Goal: Information Seeking & Learning: Learn about a topic

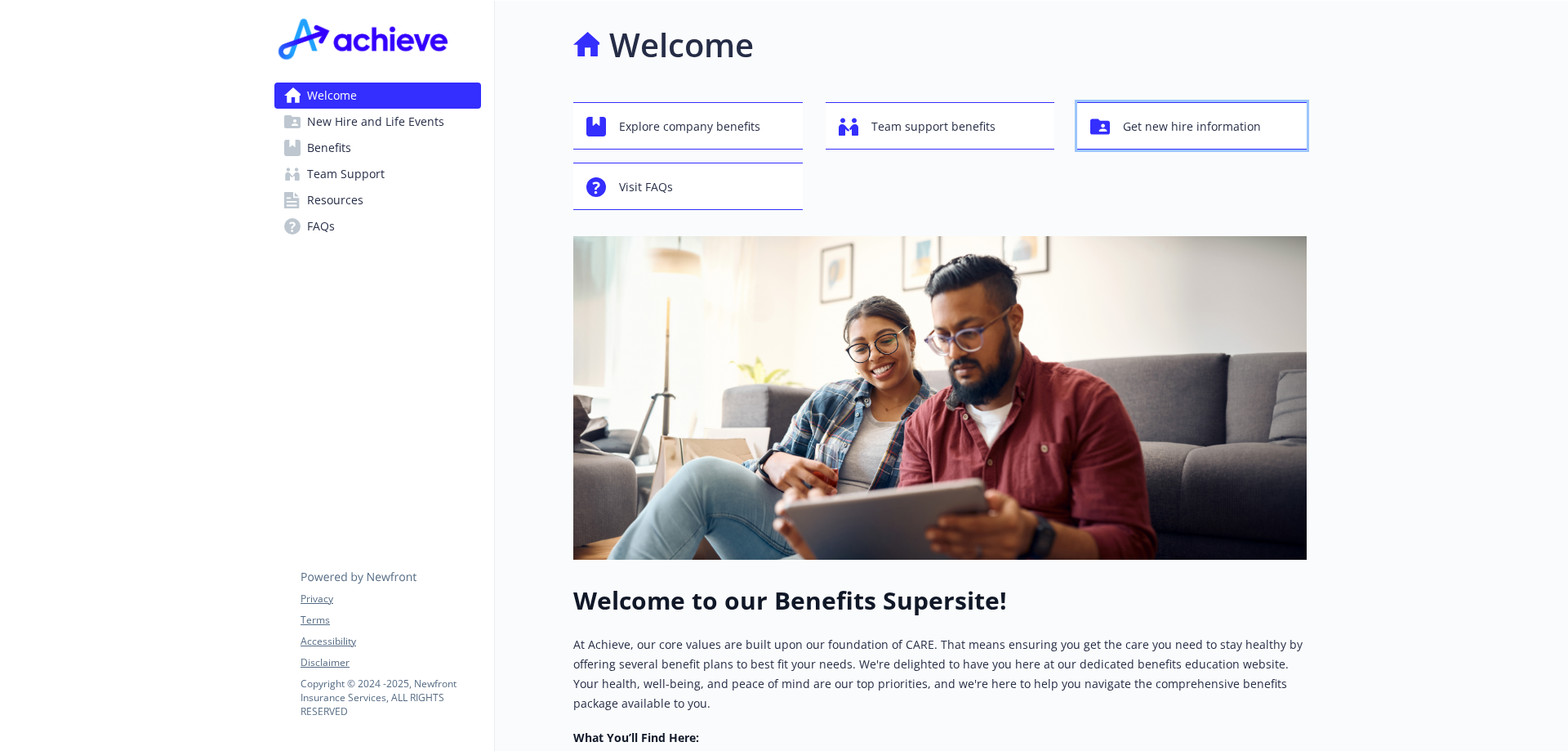
click at [1213, 128] on span "Get new hire information" at bounding box center [1191, 127] width 138 height 31
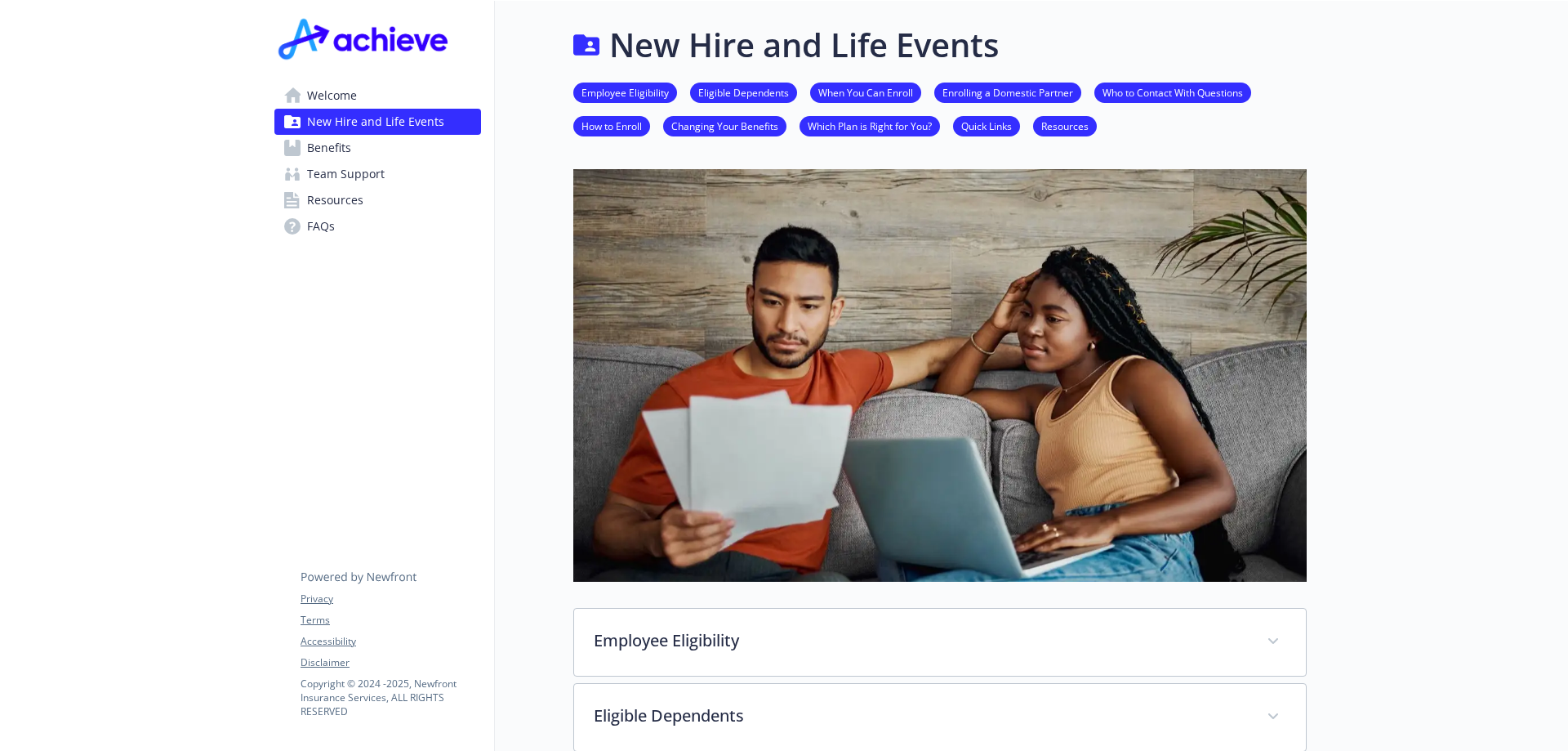
scroll to position [245, 0]
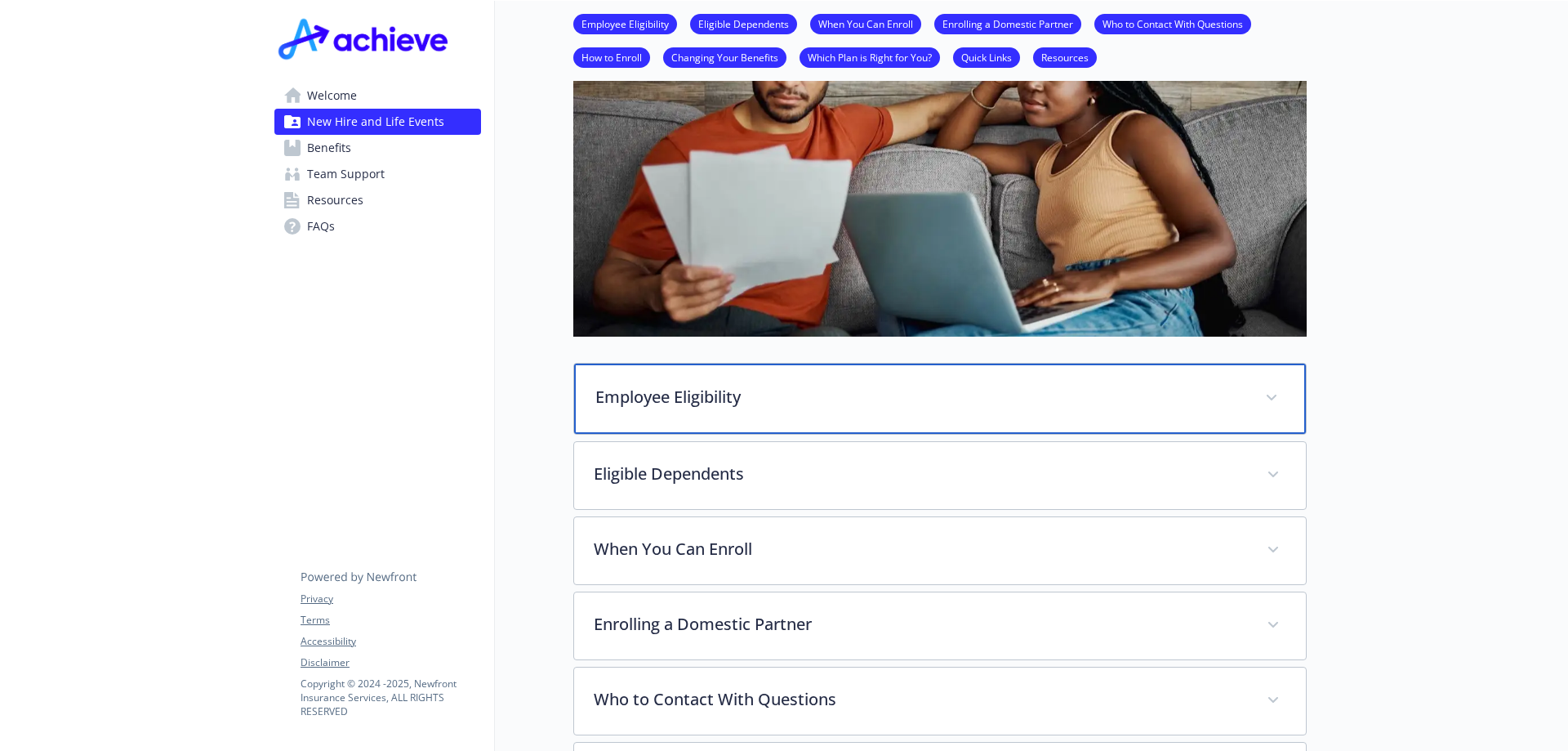
click at [1275, 396] on icon at bounding box center [1272, 397] width 10 height 6
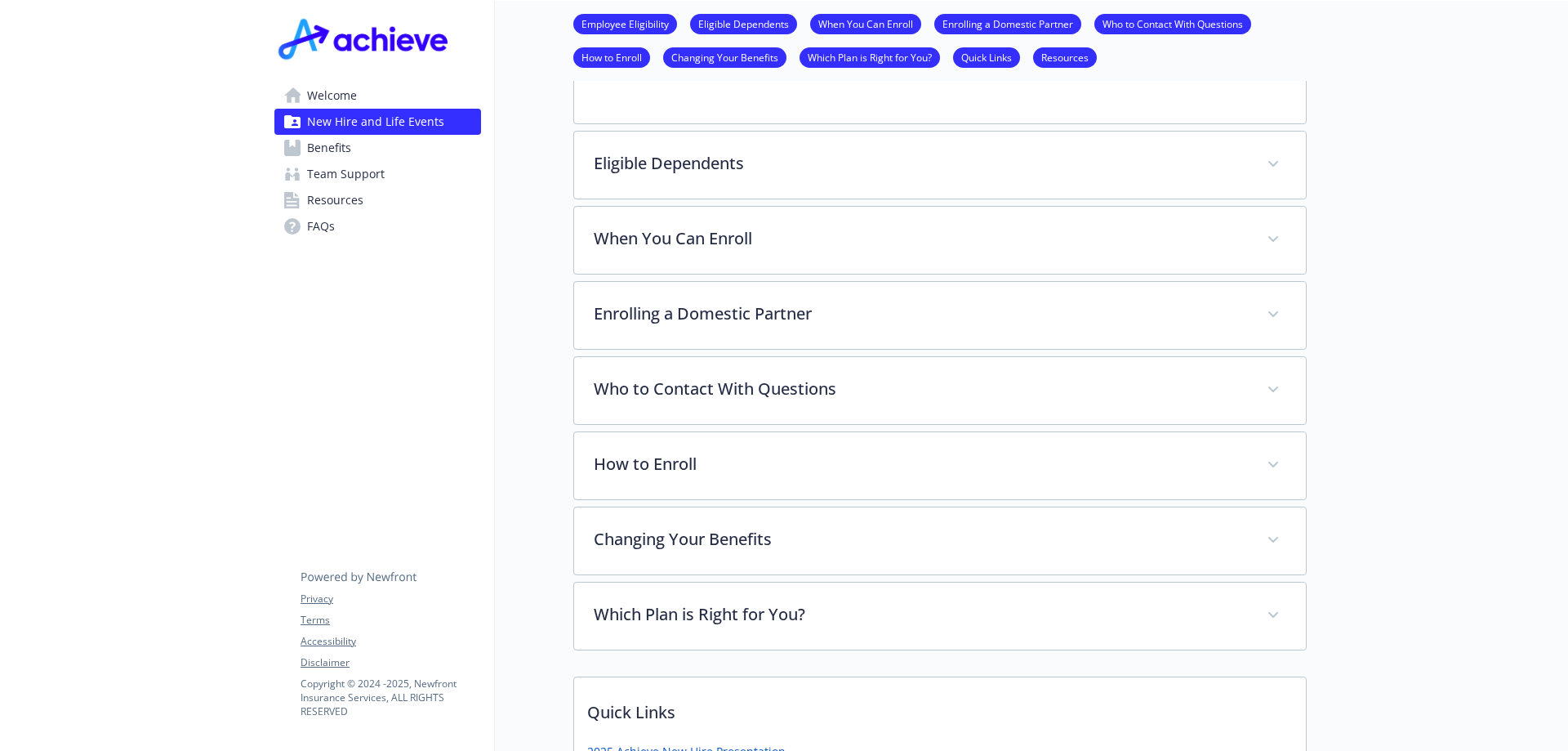
scroll to position [735, 0]
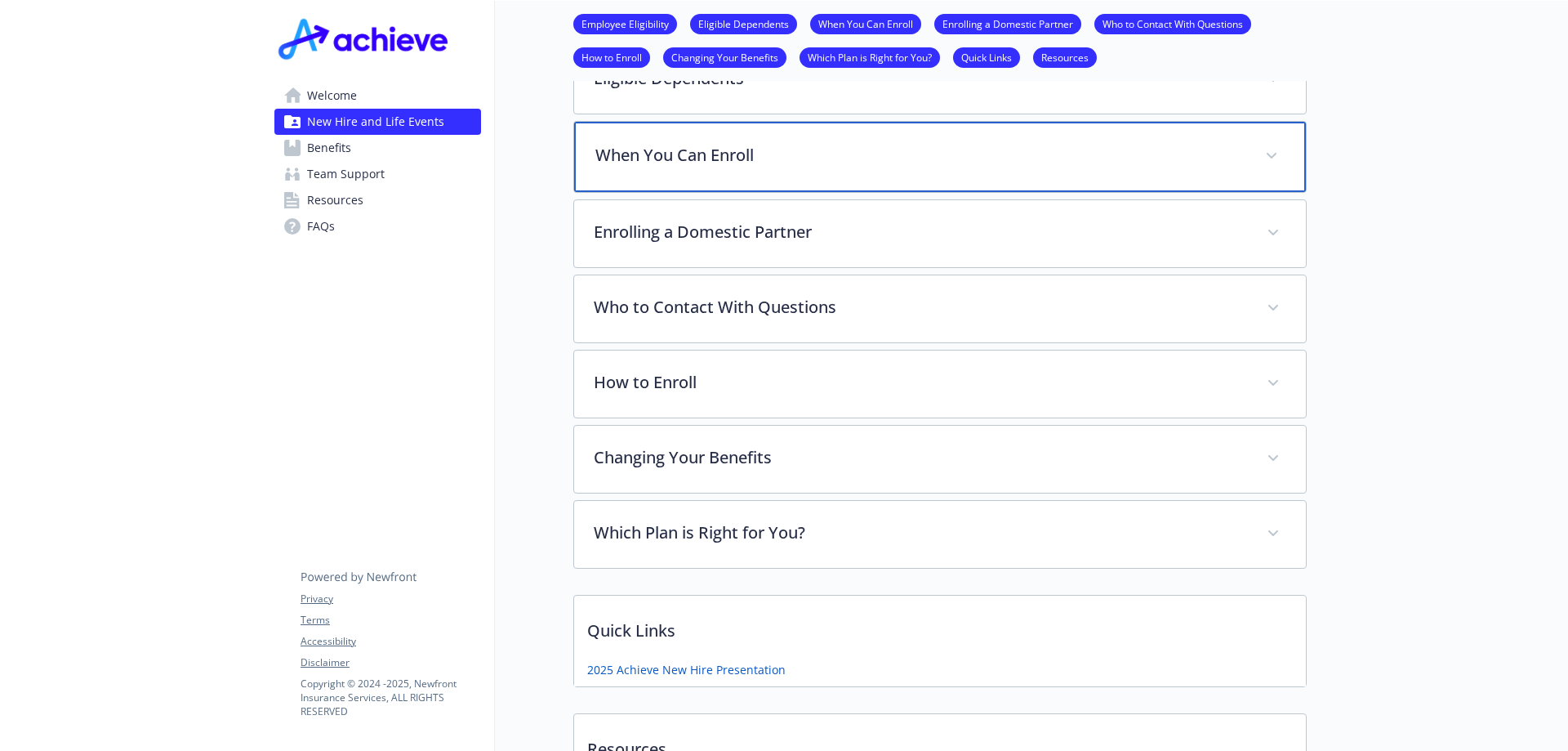
click at [1107, 154] on p "When You Can Enroll" at bounding box center [921, 154] width 650 height 24
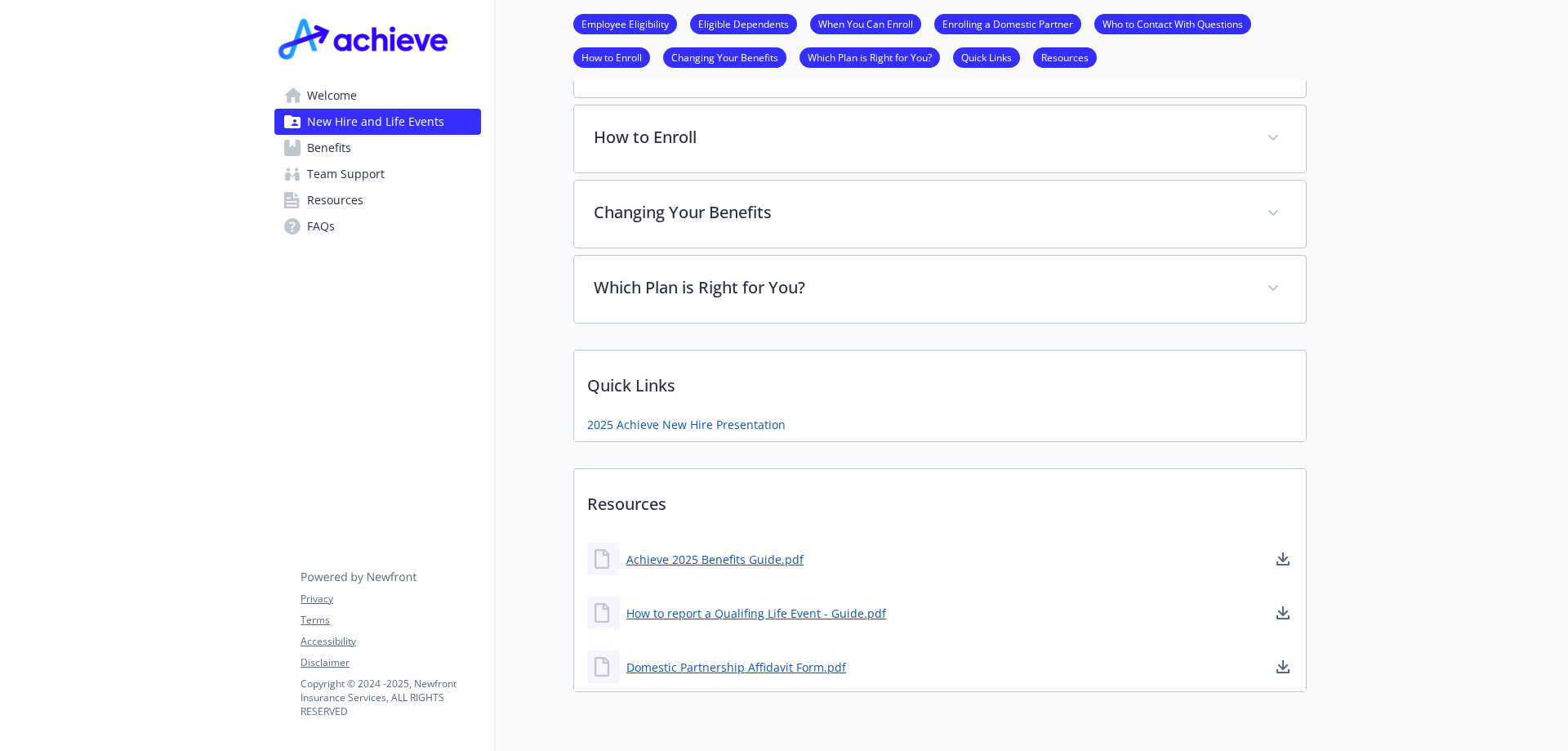
scroll to position [1215, 0]
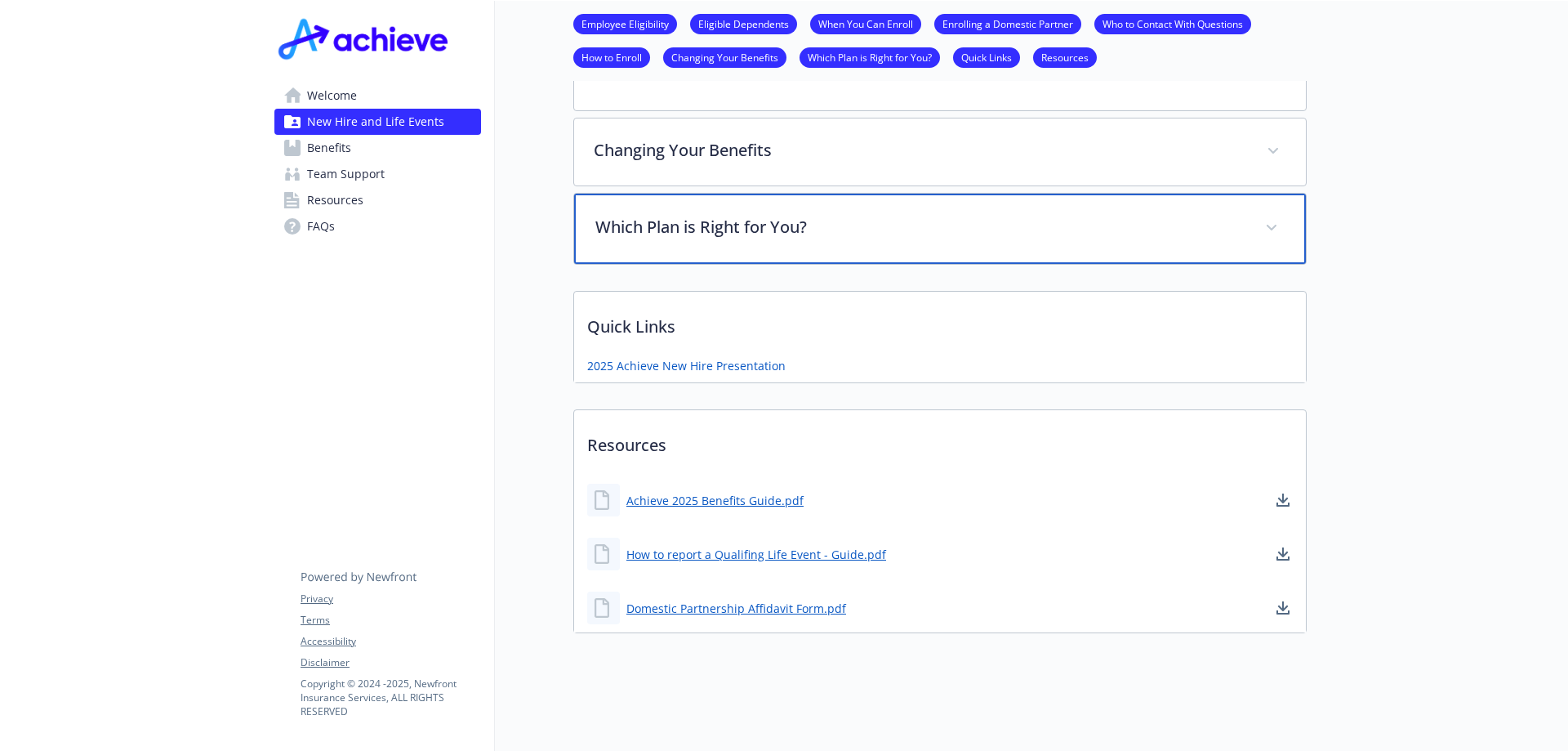
drag, startPoint x: 1172, startPoint y: 229, endPoint x: 1162, endPoint y: 229, distance: 10.0
click at [1173, 228] on div "Which Plan is Right for You?" at bounding box center [940, 229] width 732 height 70
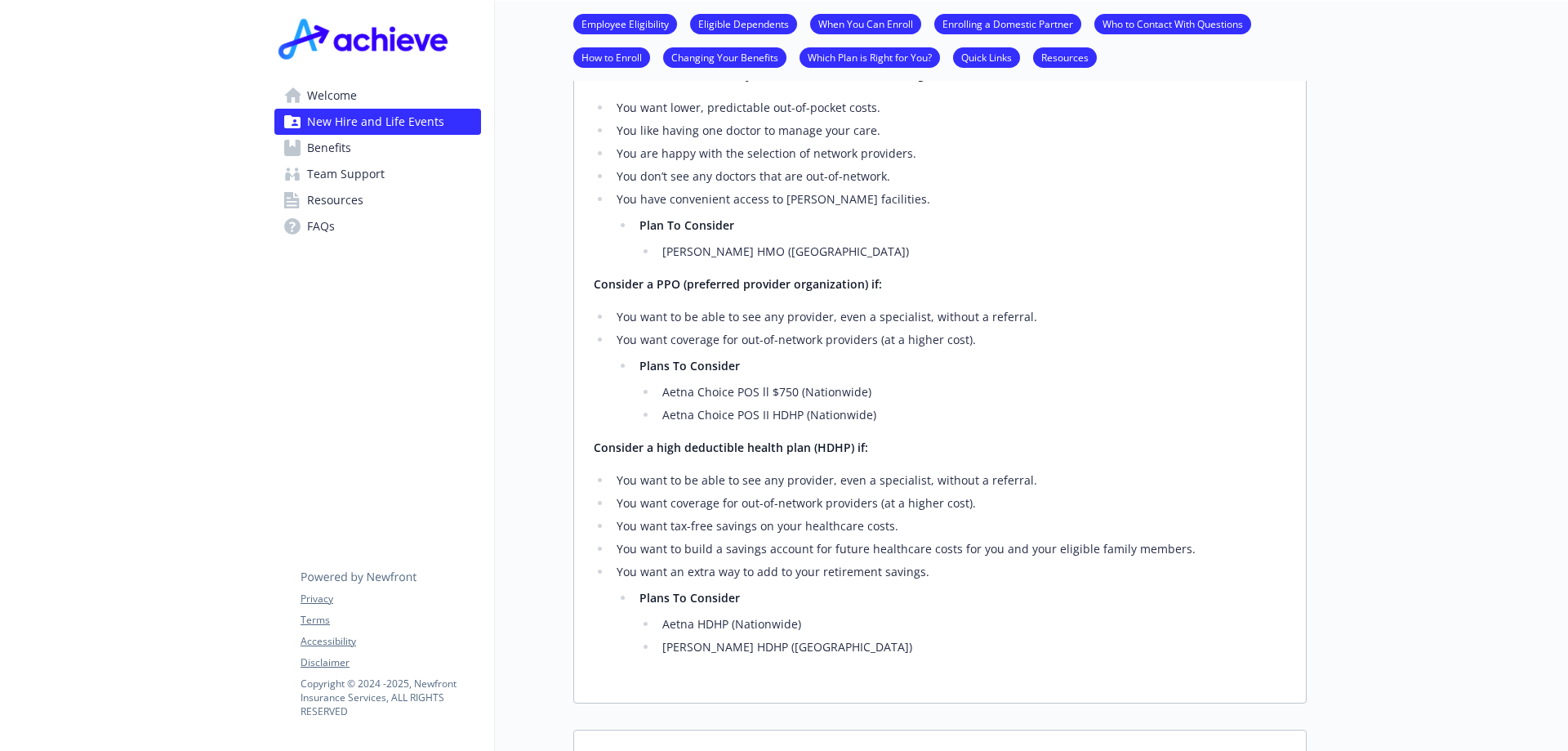
scroll to position [1705, 0]
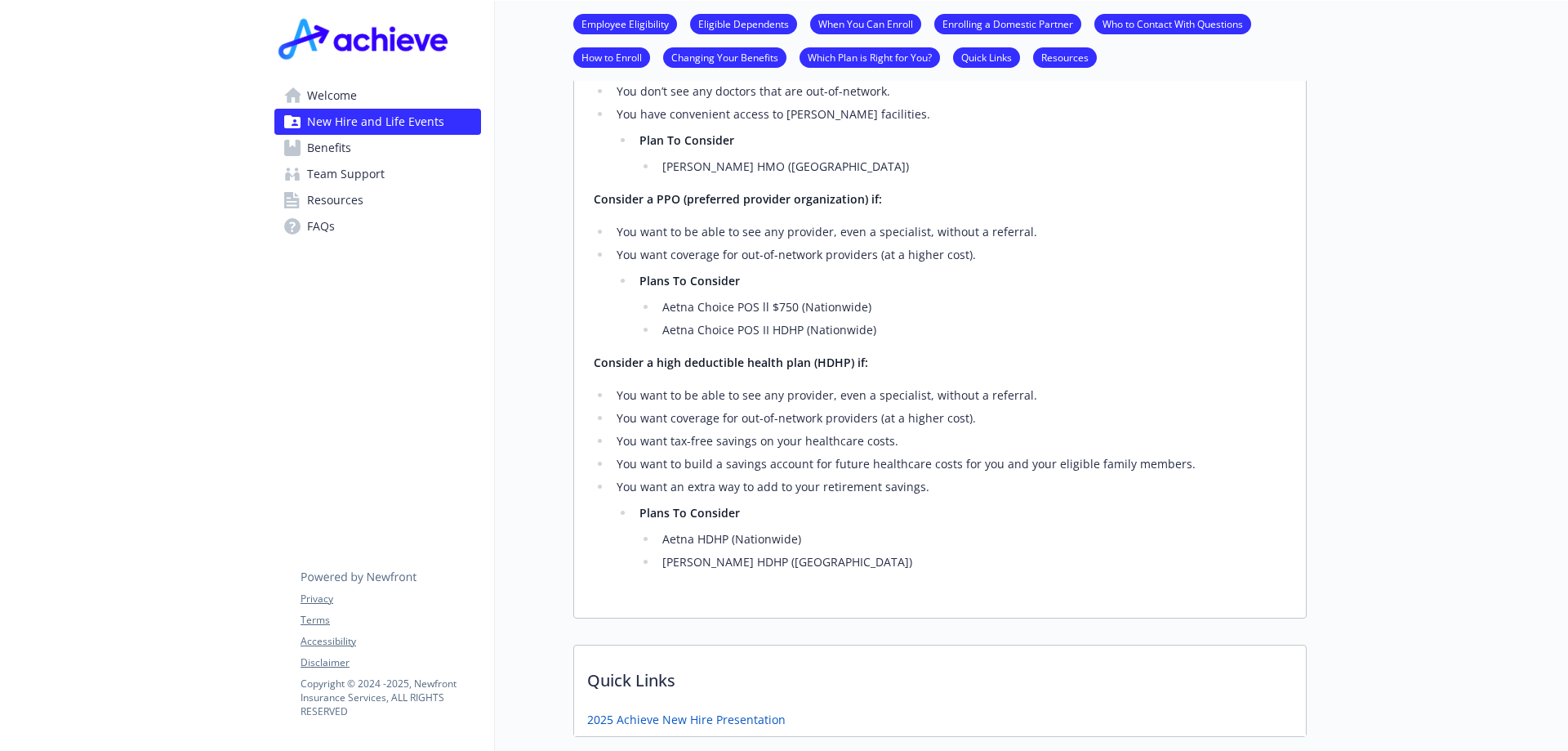
click at [322, 144] on span "Benefits" at bounding box center [329, 147] width 44 height 26
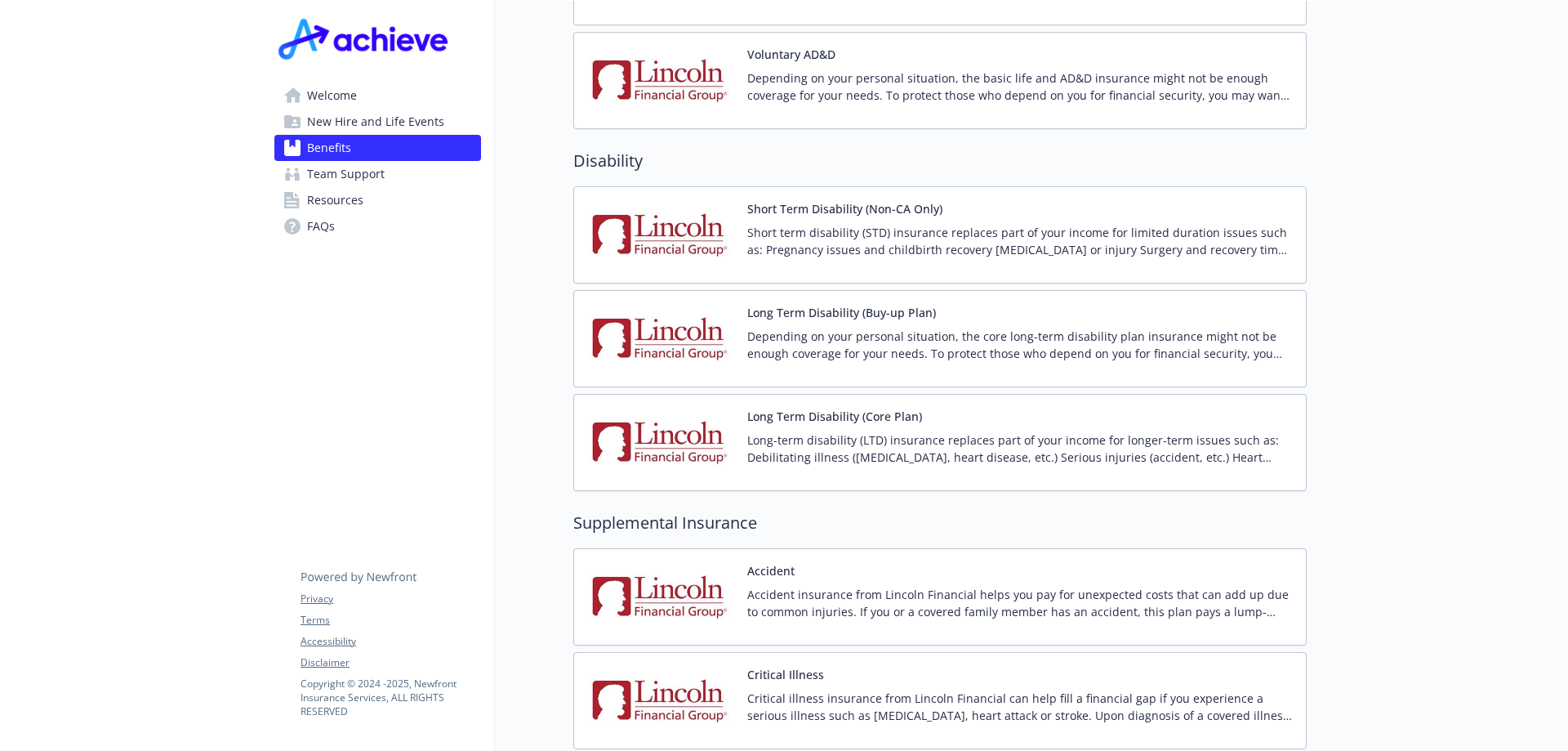
scroll to position [1215, 0]
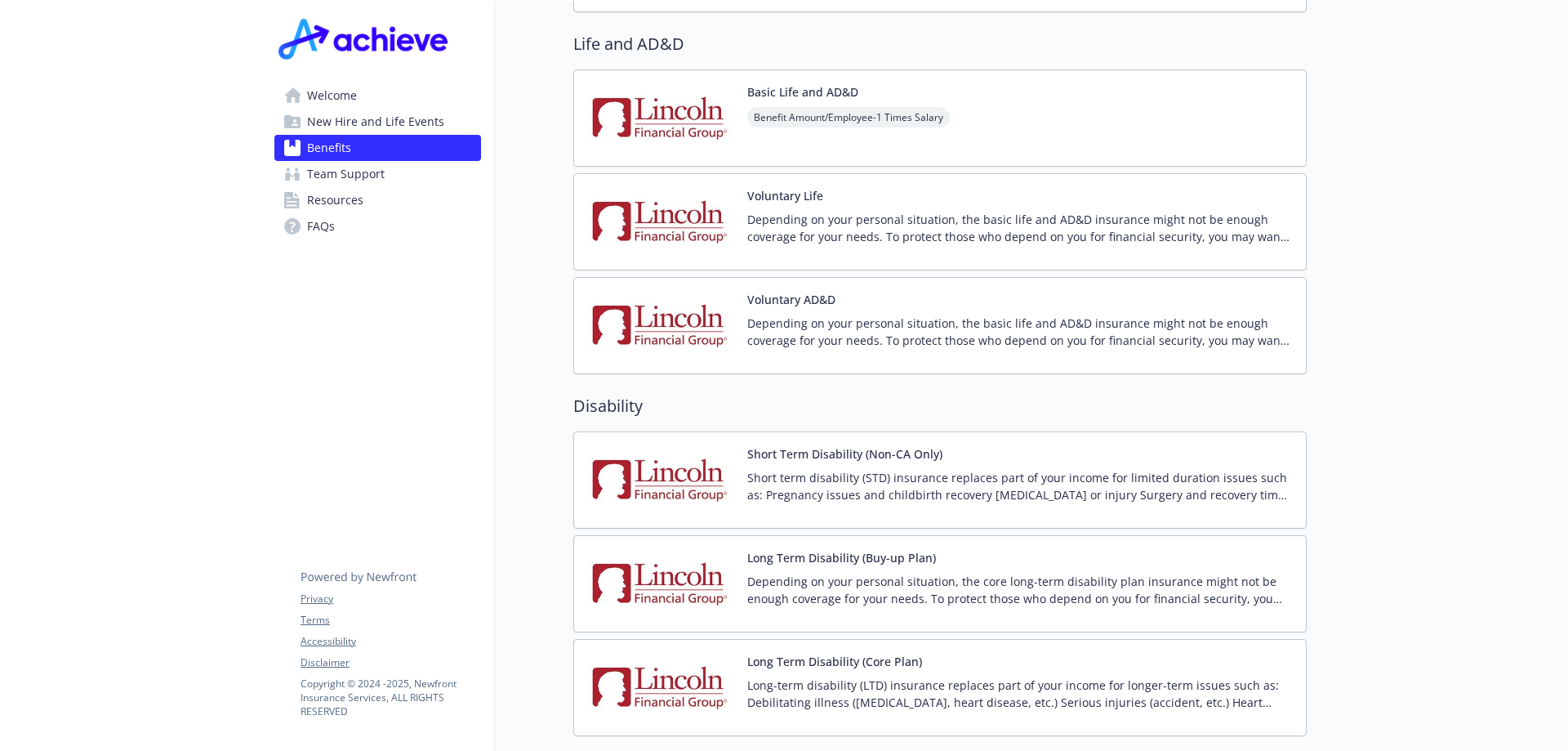
click at [960, 211] on p "Depending on your personal situation, the basic life and AD&D insurance might n…" at bounding box center [1019, 228] width 546 height 34
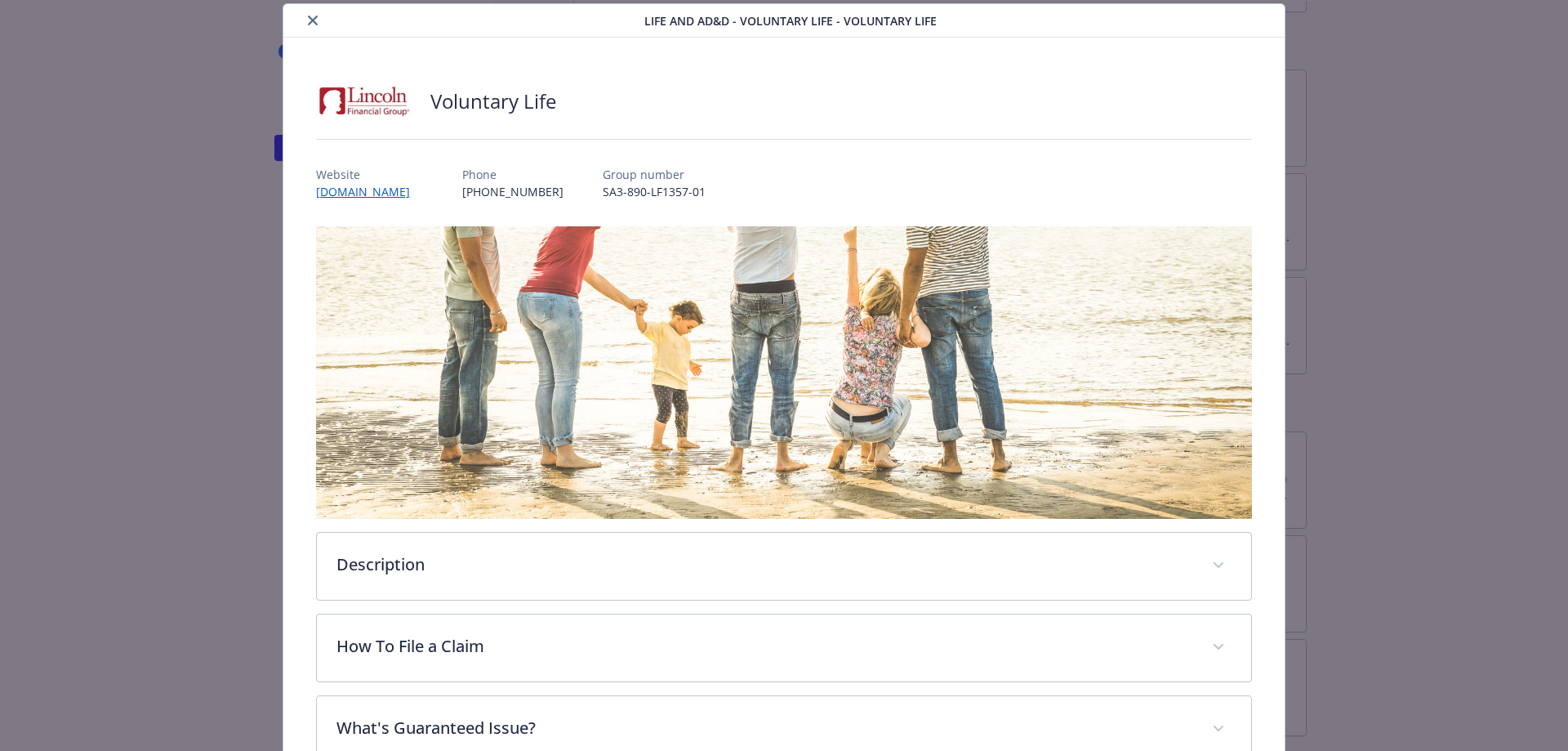
scroll to position [397, 0]
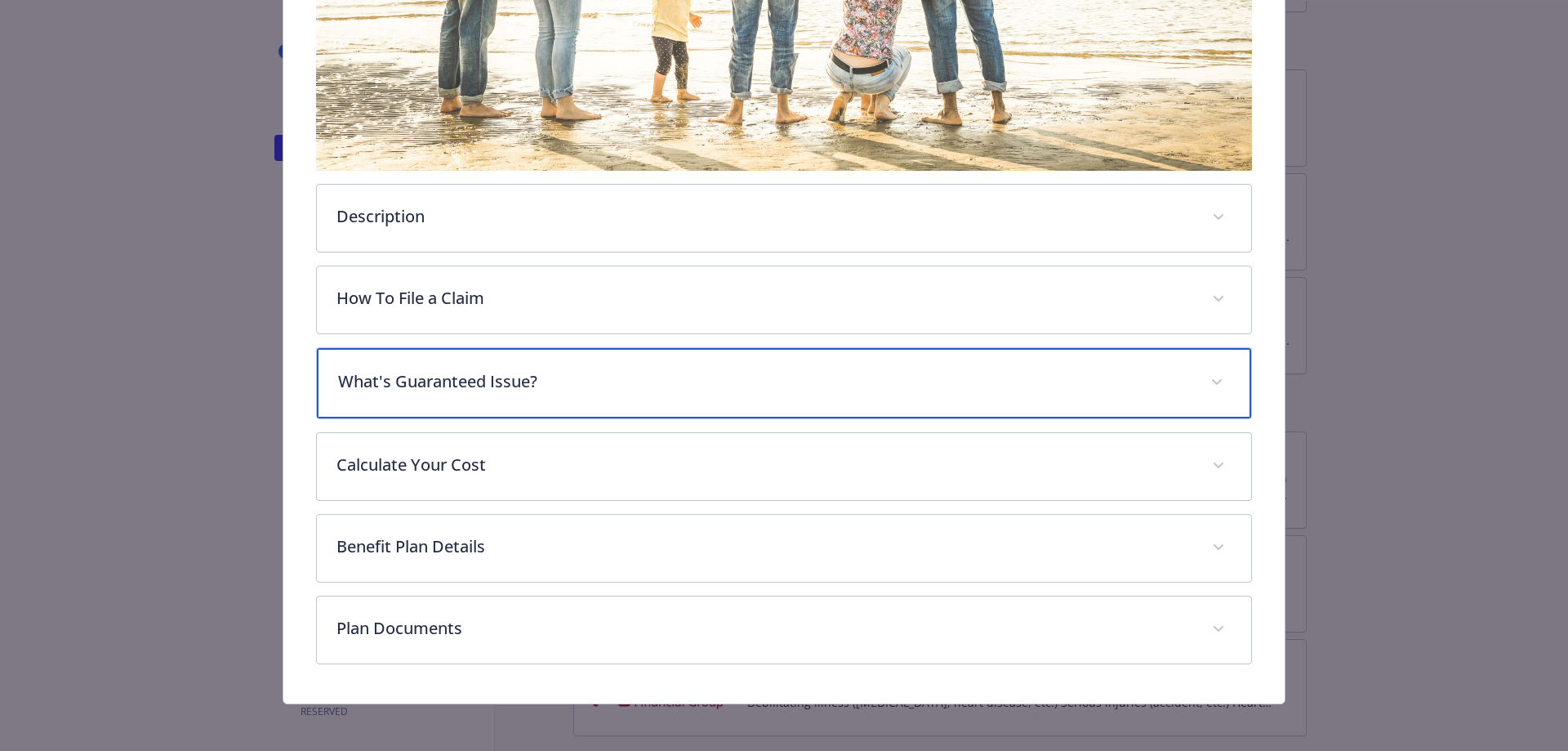
click at [716, 369] on p "What's Guaranteed Issue?" at bounding box center [764, 381] width 853 height 24
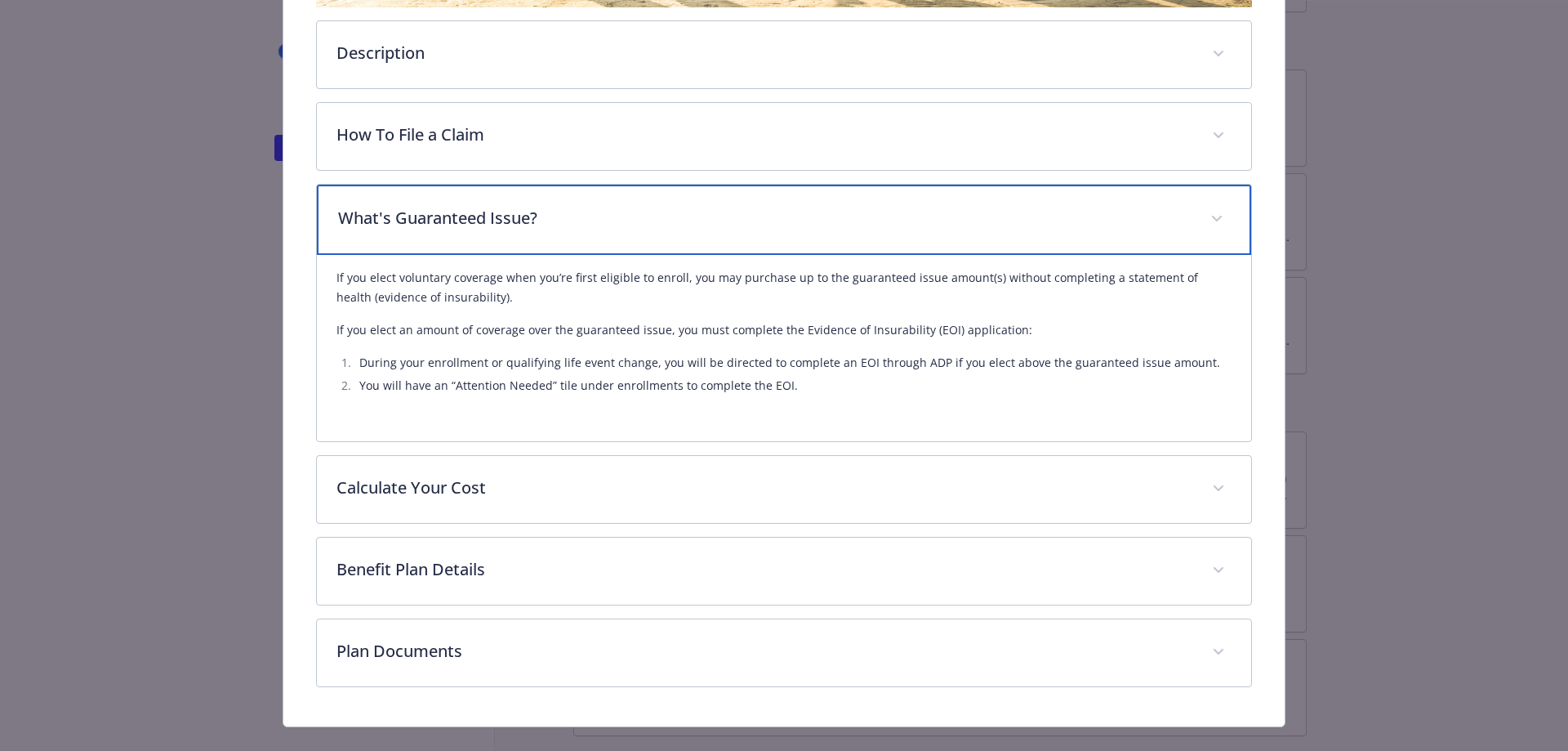
scroll to position [587, 0]
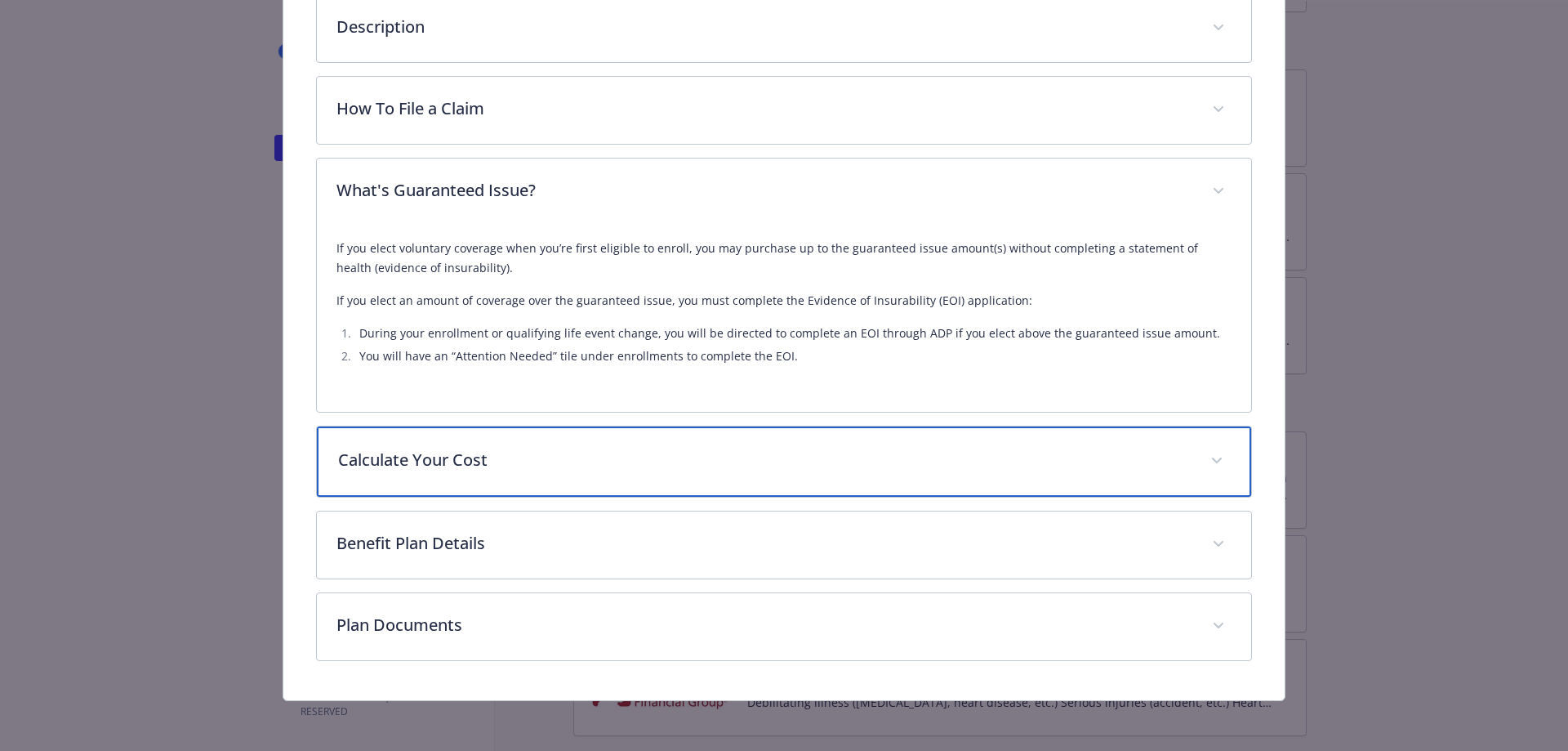
click at [577, 457] on p "Calculate Your Cost" at bounding box center [764, 459] width 853 height 24
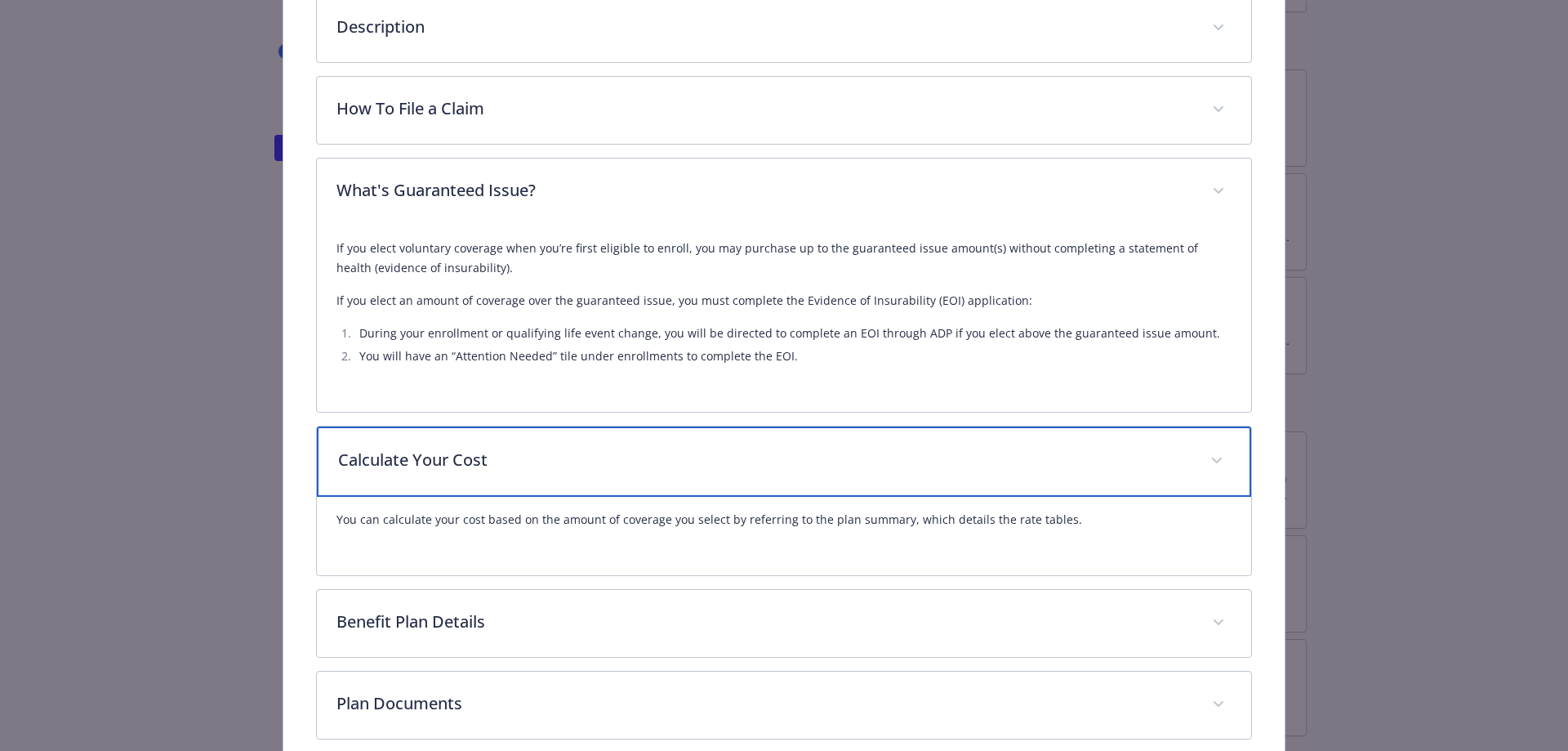
scroll to position [665, 0]
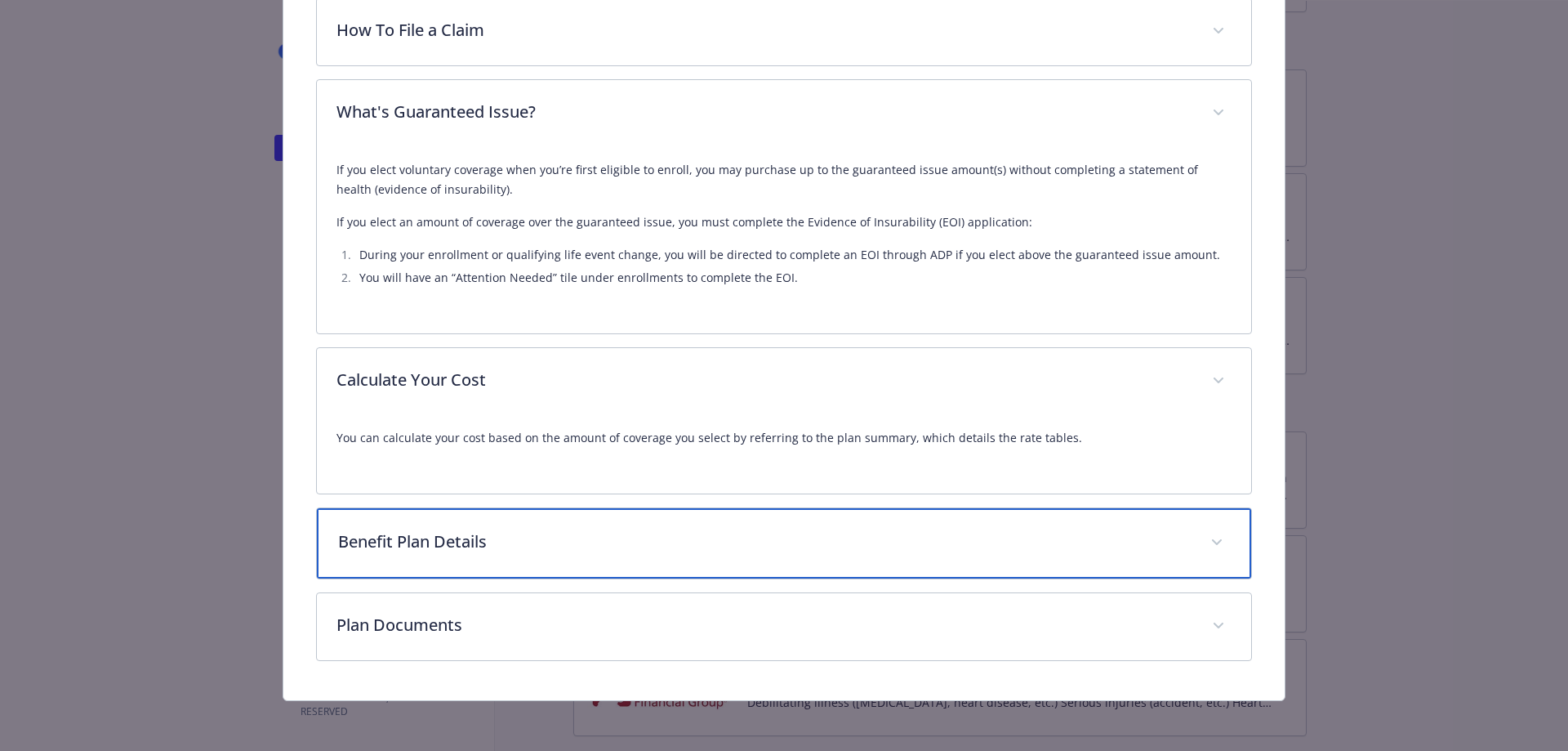
click at [588, 538] on p "Benefit Plan Details" at bounding box center [764, 541] width 853 height 24
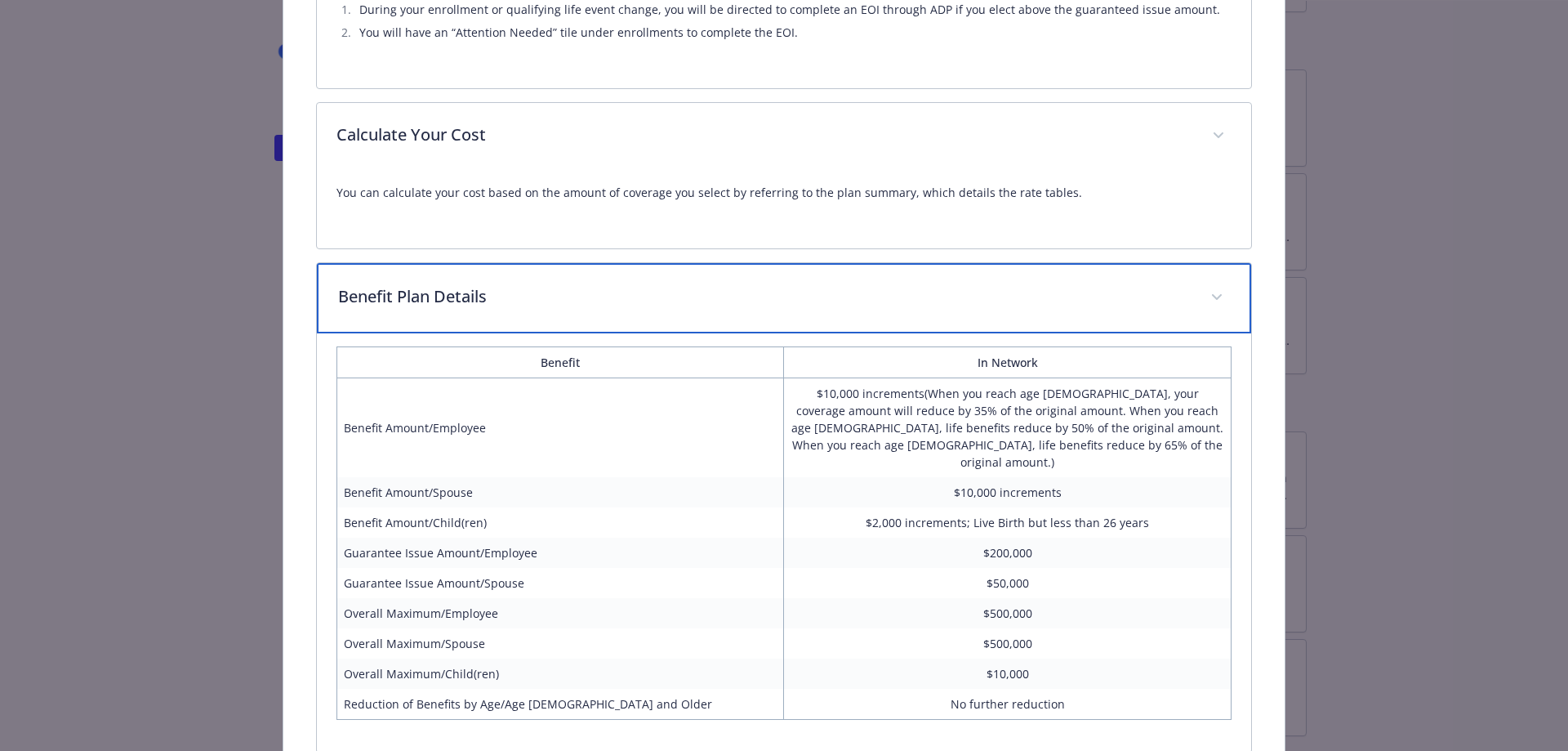
scroll to position [1067, 0]
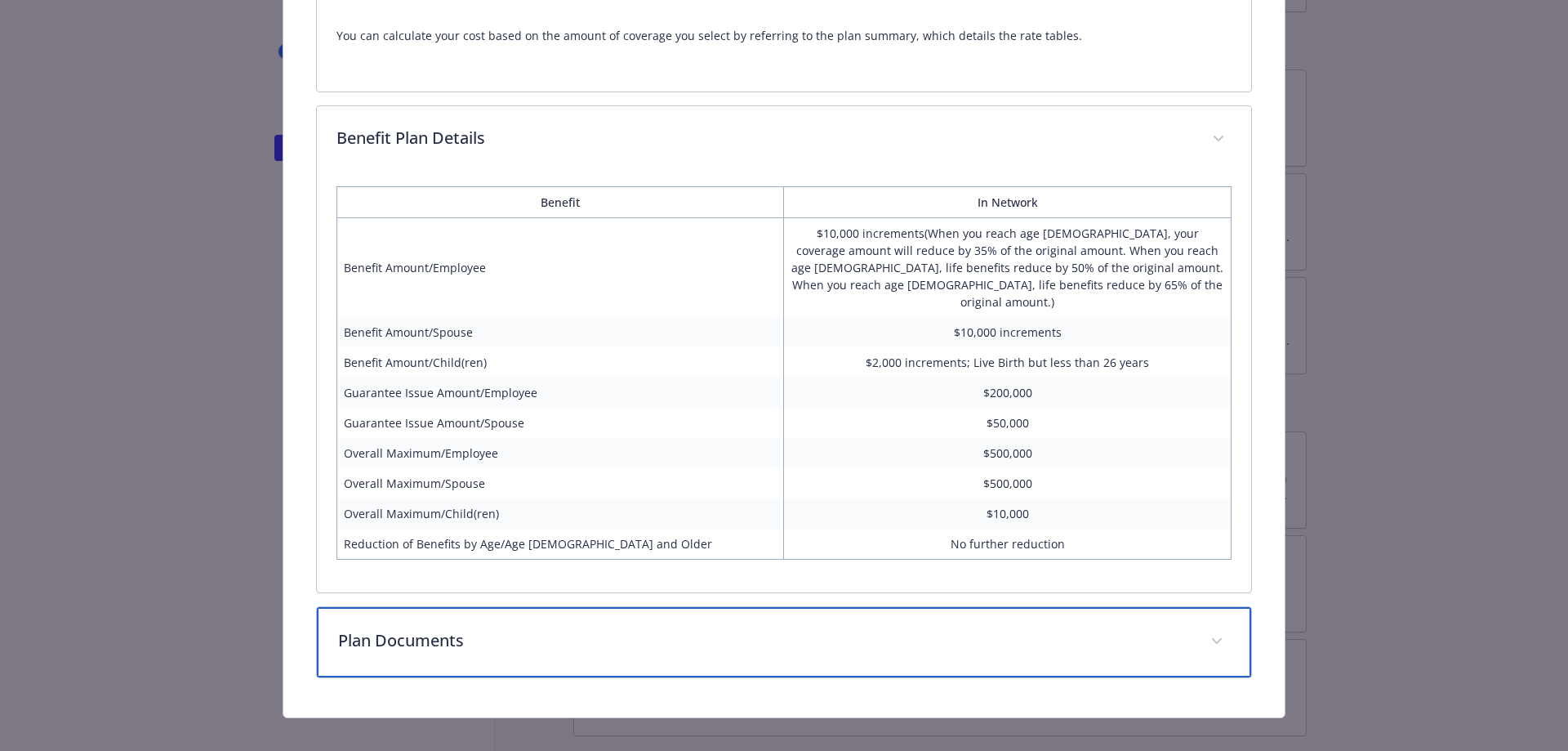
click at [1148, 638] on div "Plan Documents" at bounding box center [785, 643] width 935 height 70
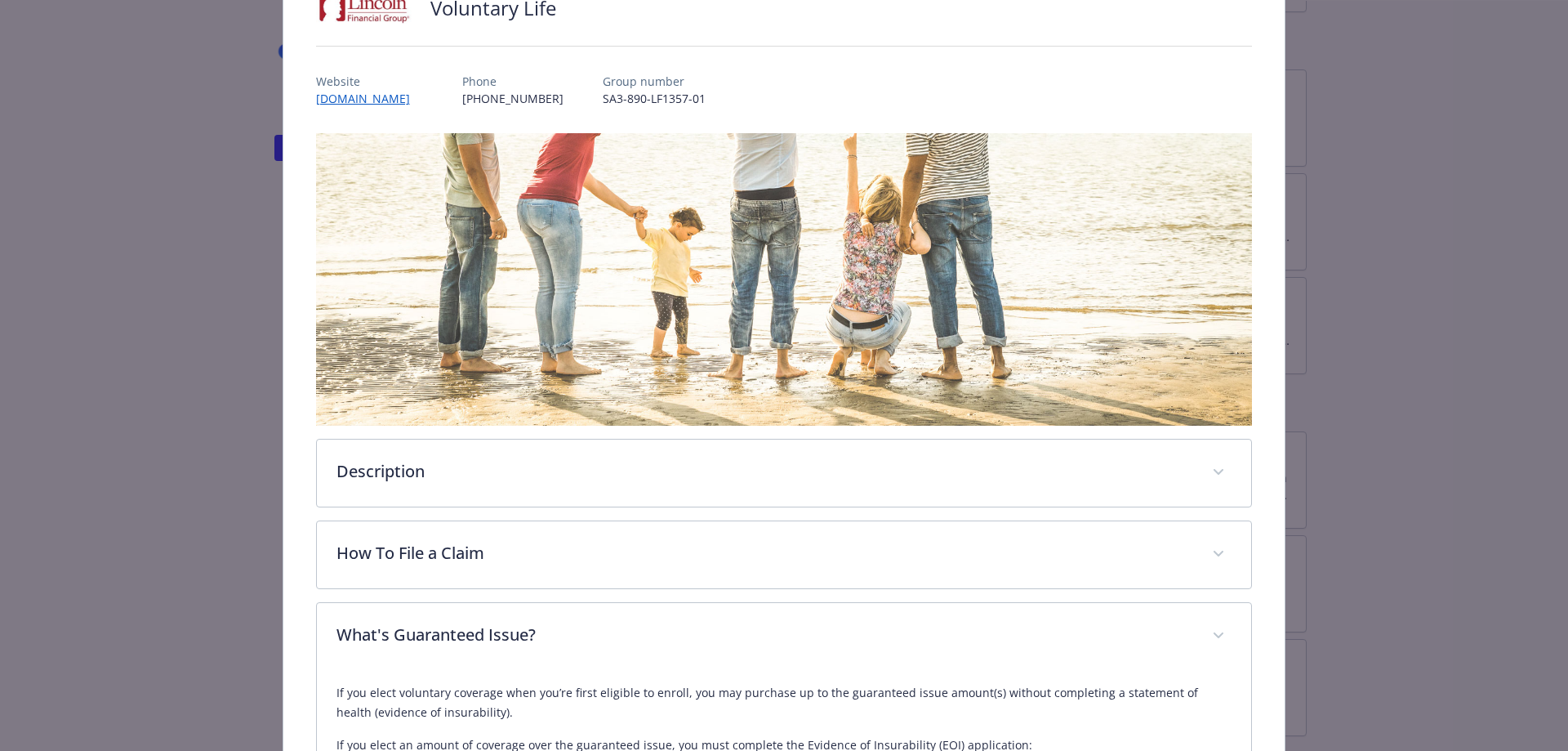
scroll to position [0, 0]
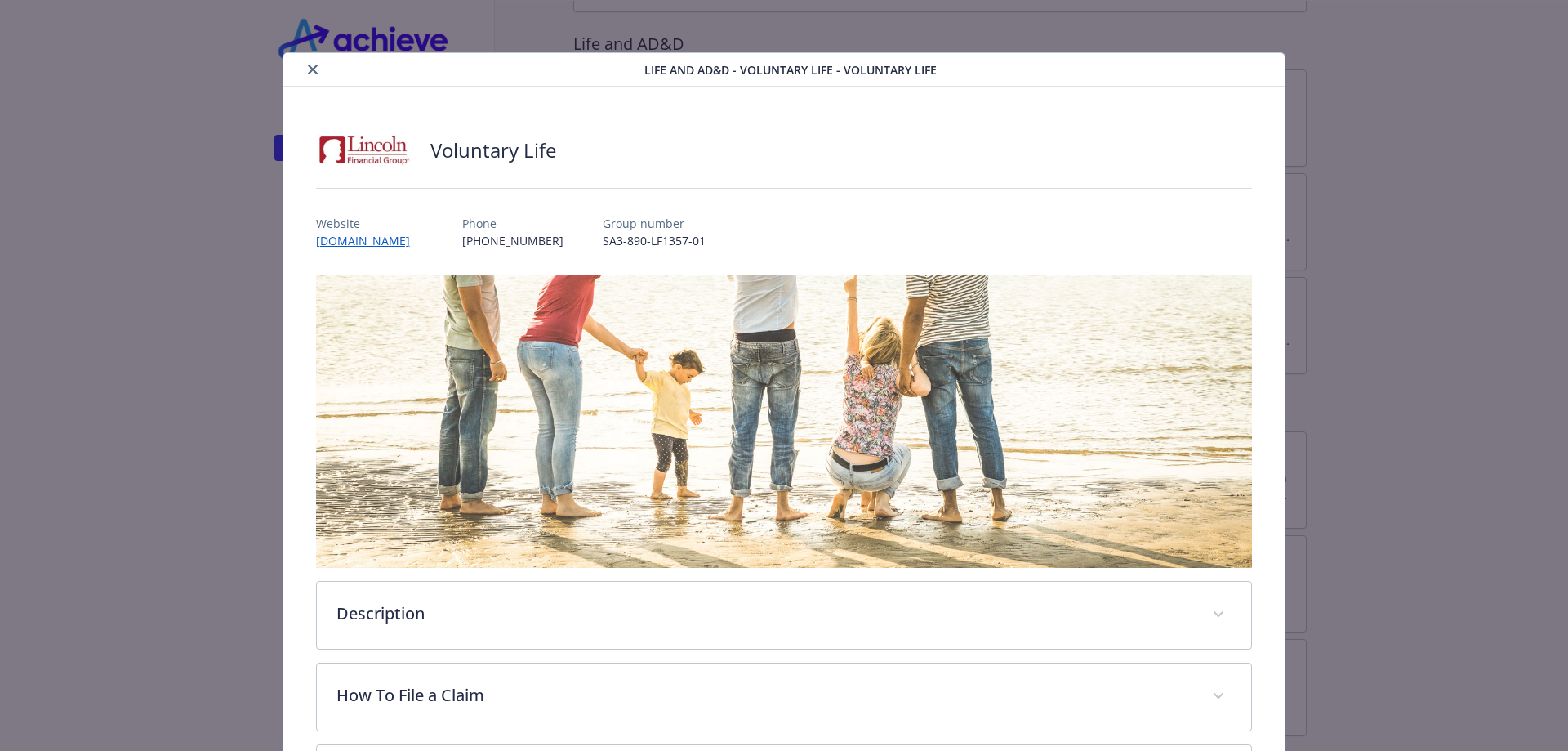
click at [309, 67] on icon "close" at bounding box center [312, 69] width 10 height 10
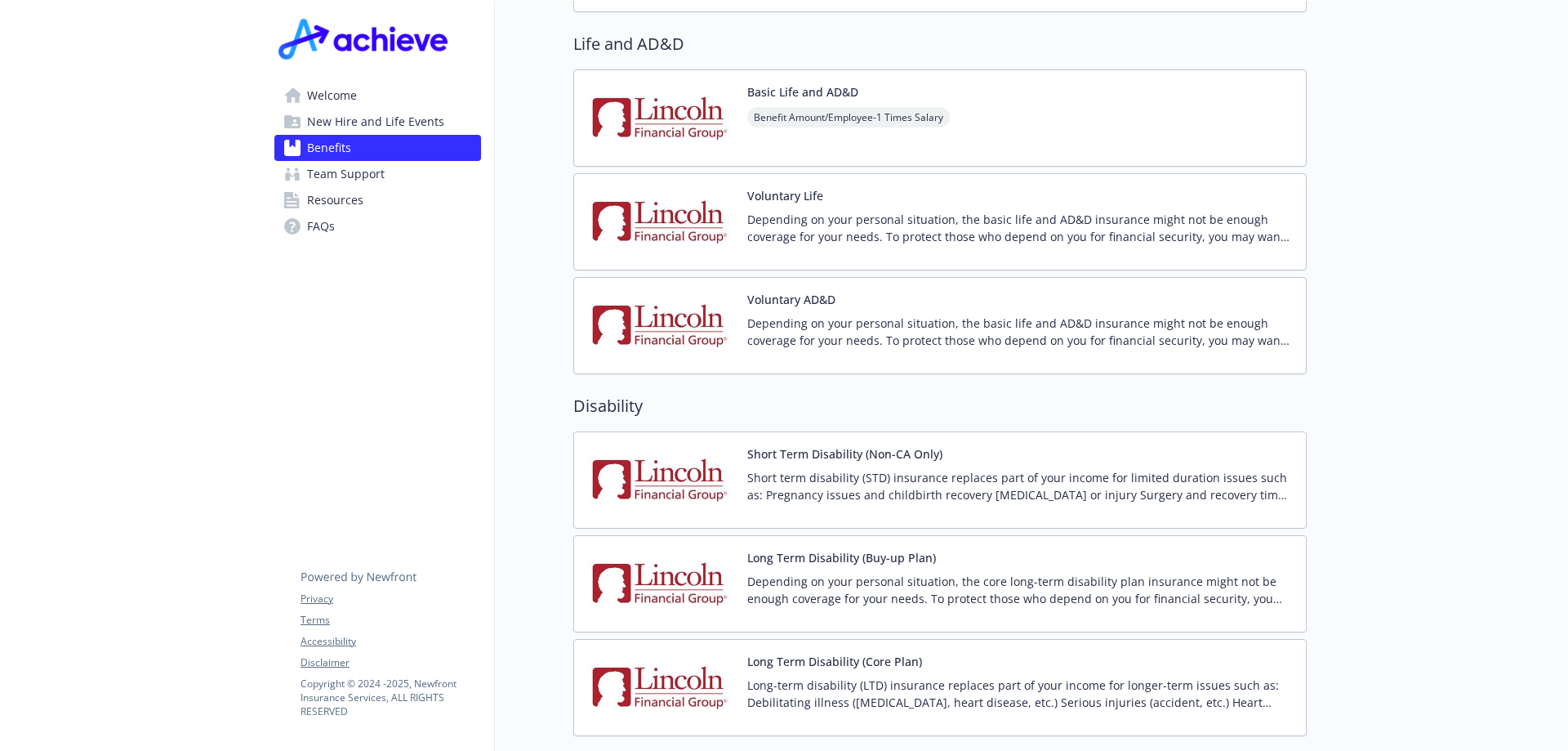
scroll to position [1378, 0]
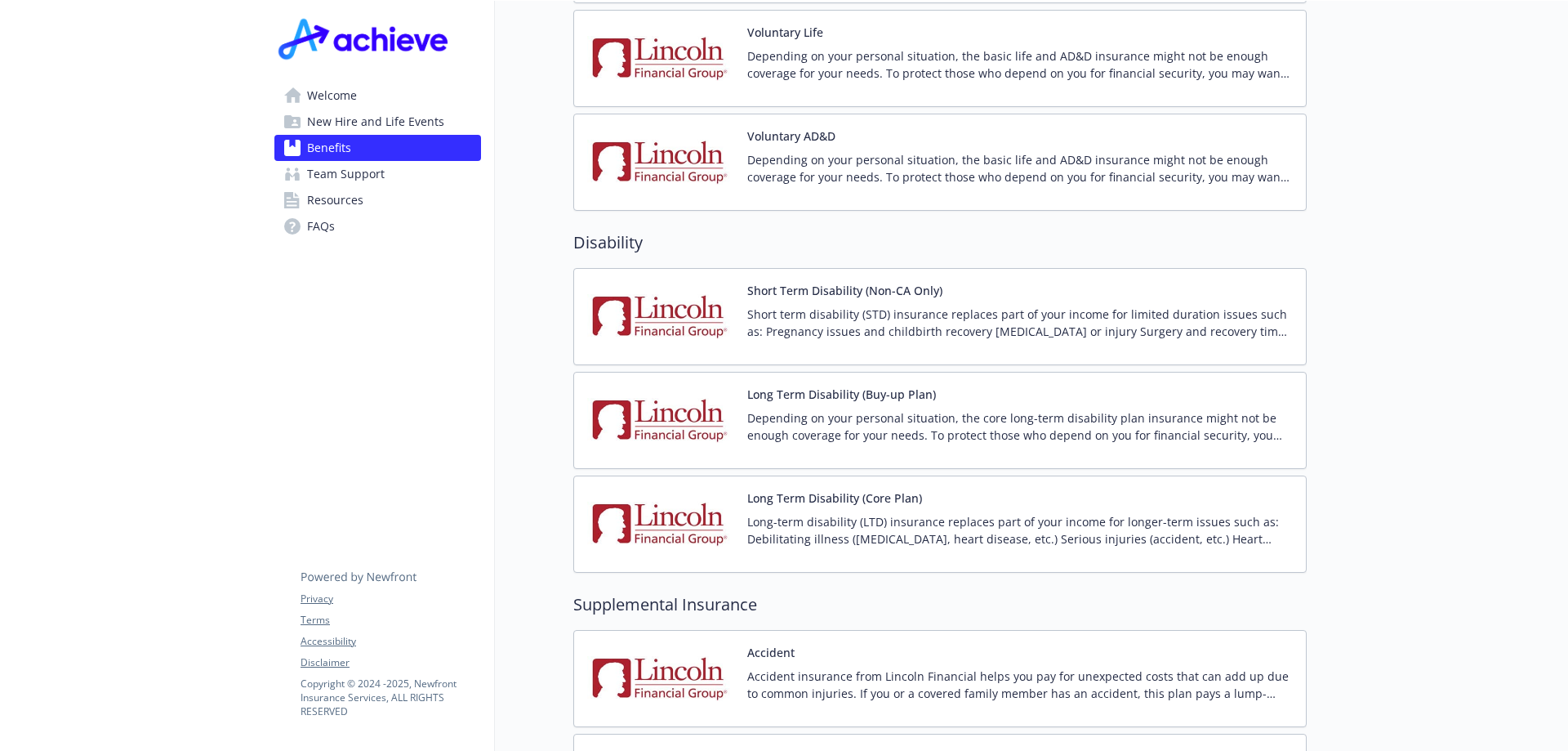
click at [805, 409] on p "Depending on your personal situation, the core long-term disability plan insura…" at bounding box center [1019, 426] width 546 height 34
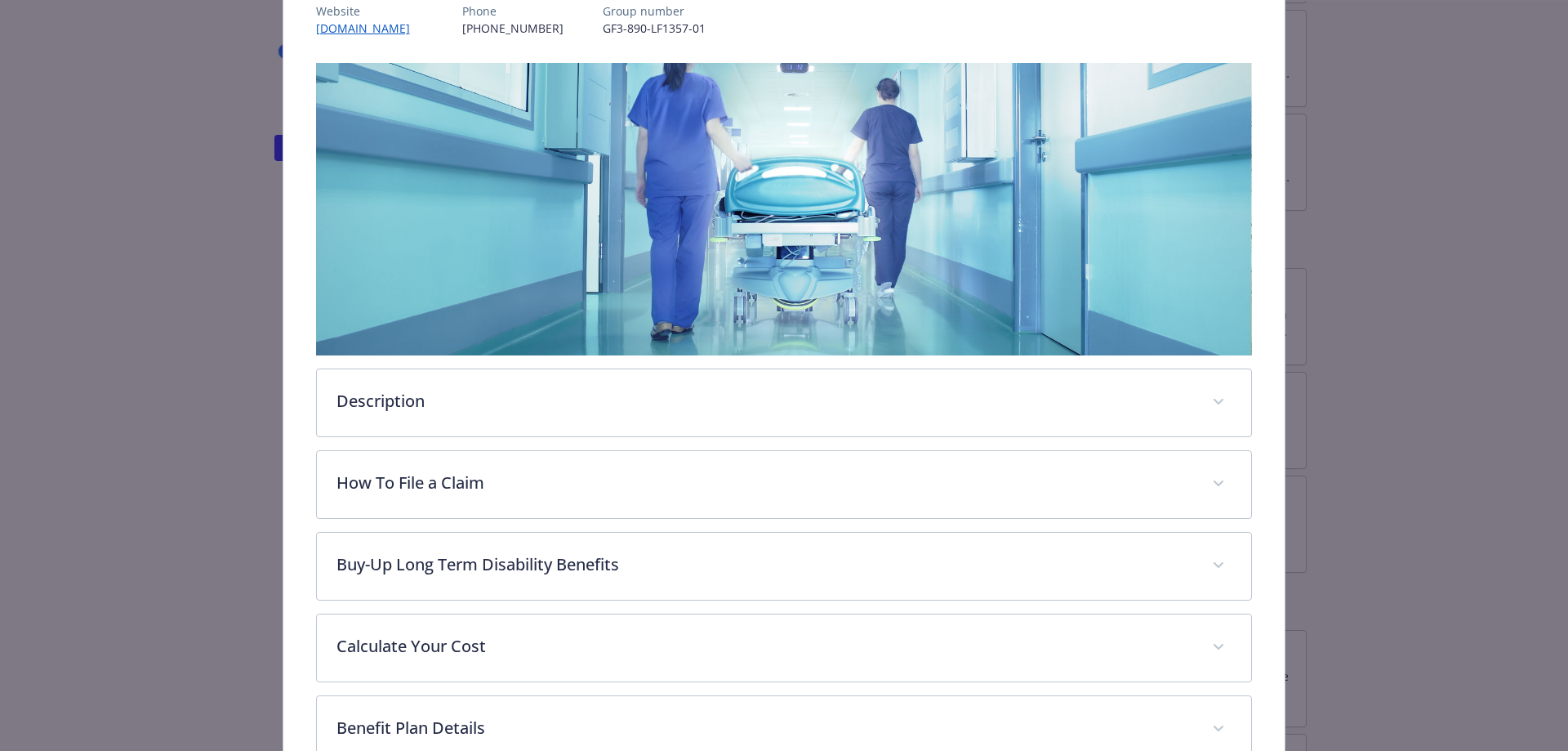
scroll to position [294, 0]
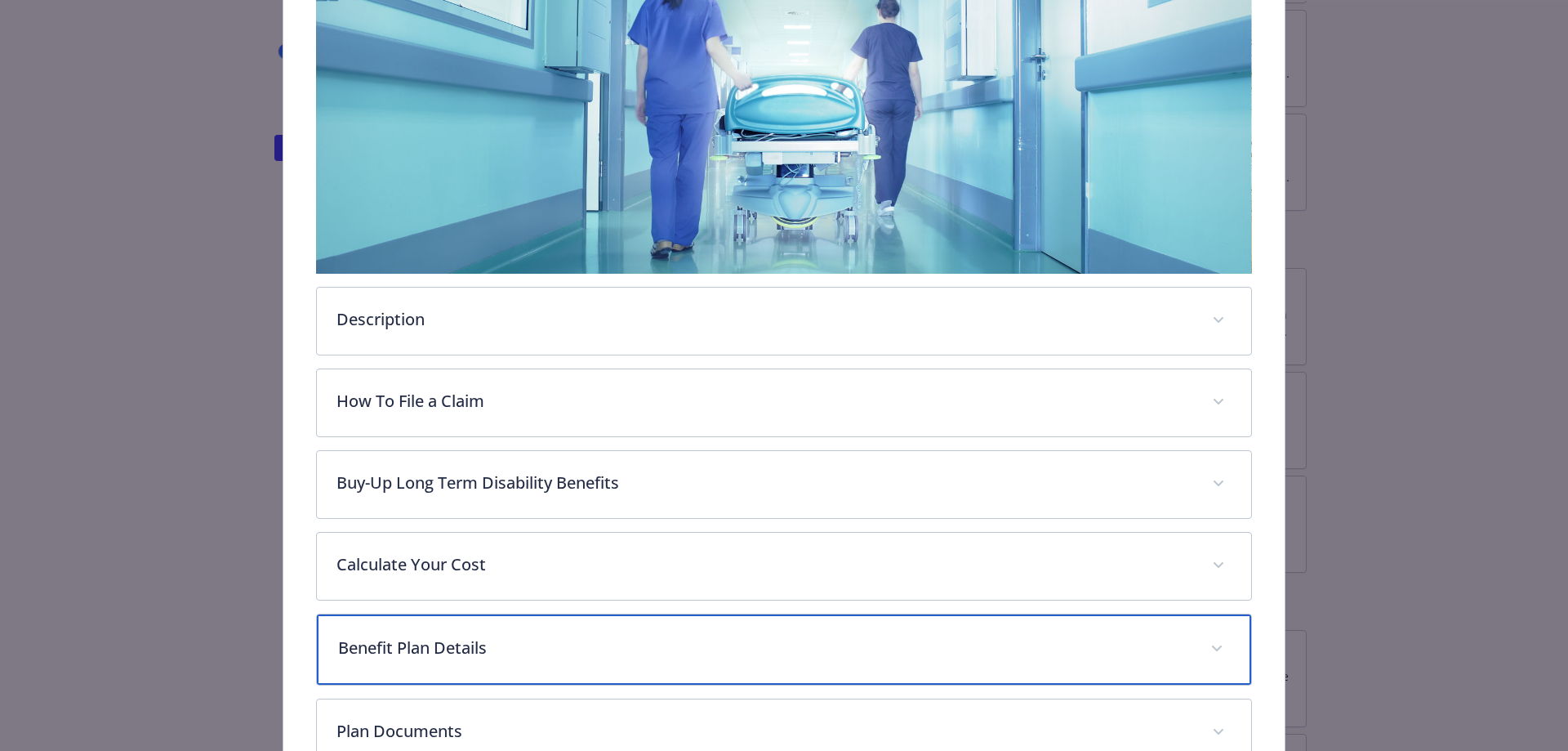
drag, startPoint x: 567, startPoint y: 643, endPoint x: 595, endPoint y: 610, distance: 43.3
click at [572, 636] on p "Benefit Plan Details" at bounding box center [764, 647] width 853 height 24
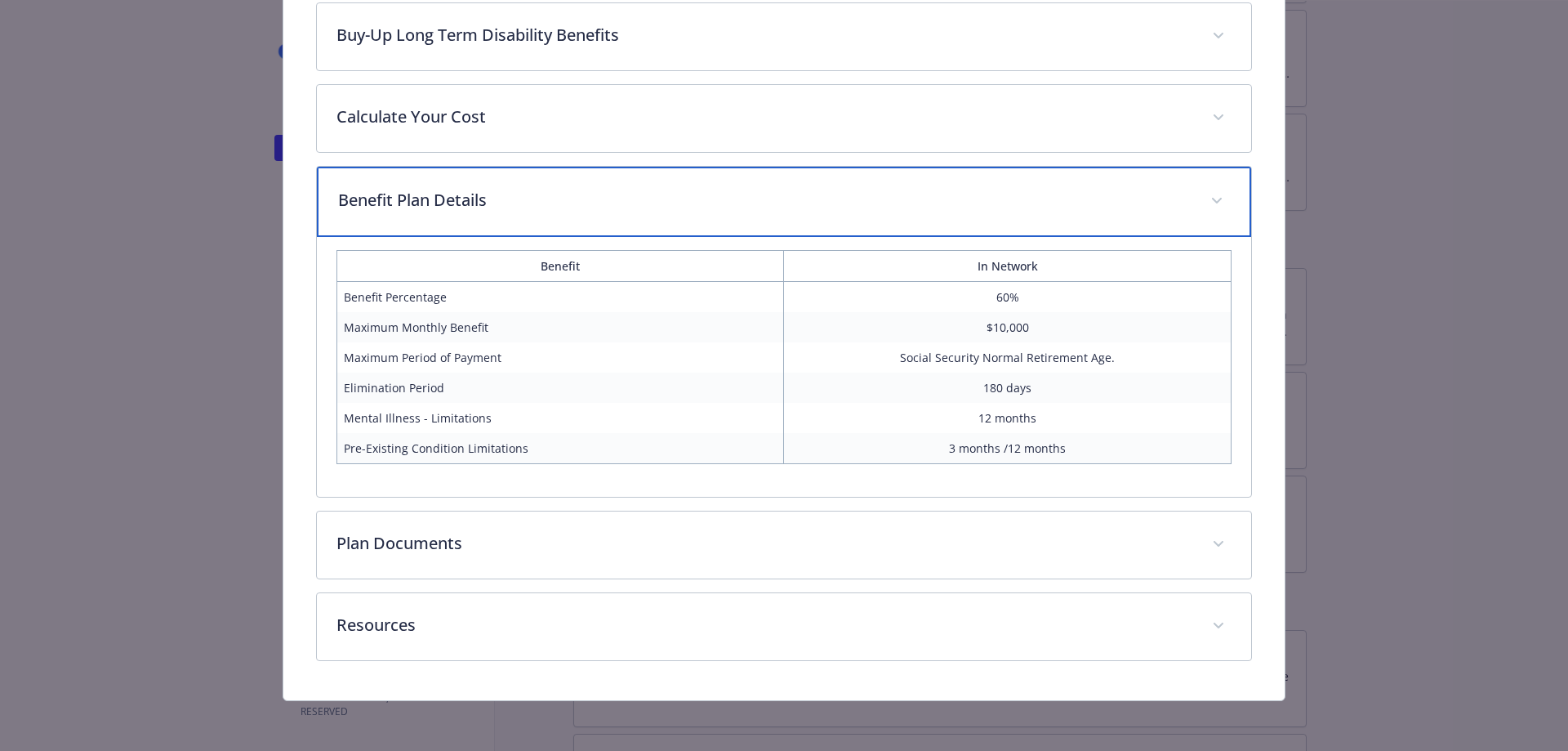
scroll to position [578, 0]
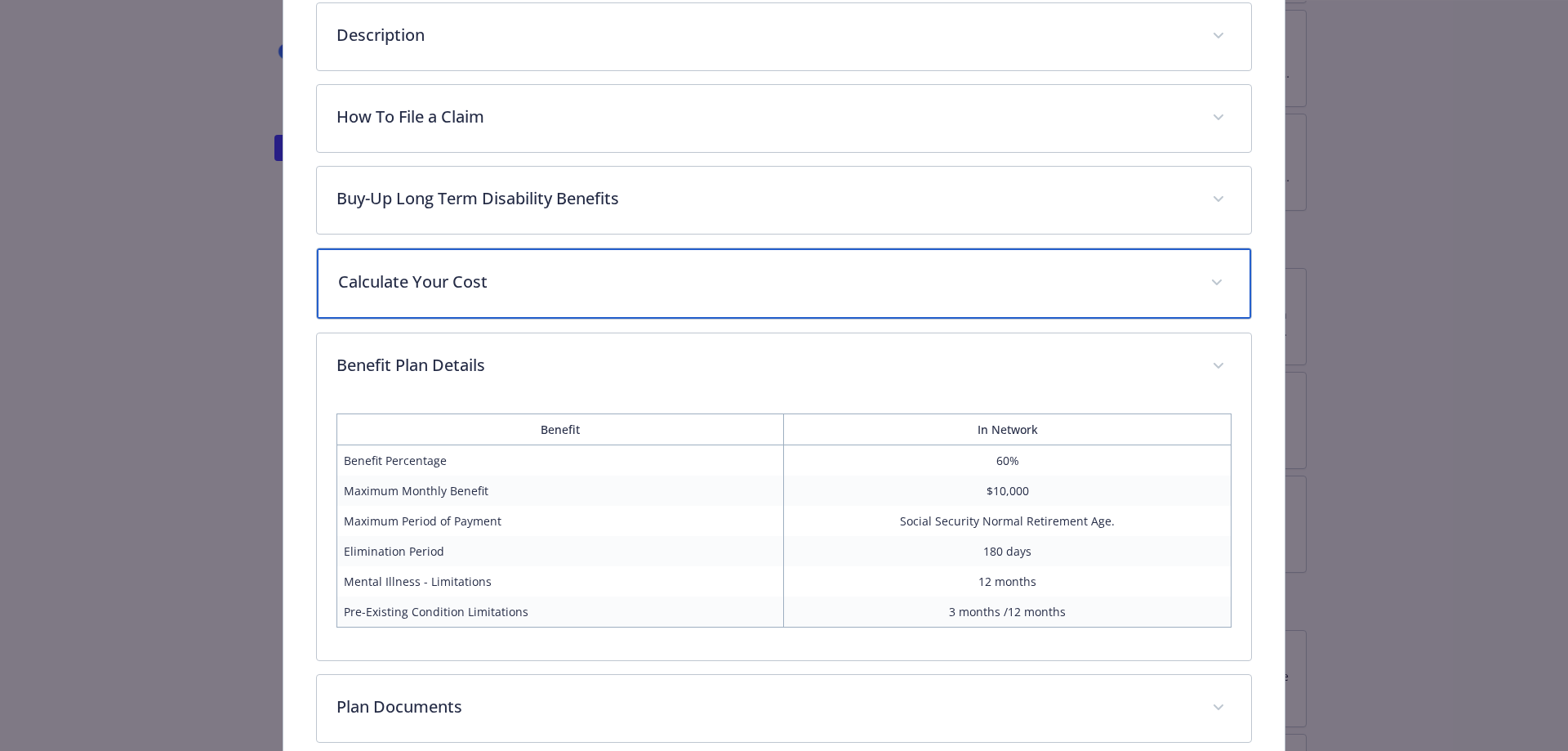
click at [583, 287] on p "Calculate Your Cost" at bounding box center [764, 281] width 853 height 24
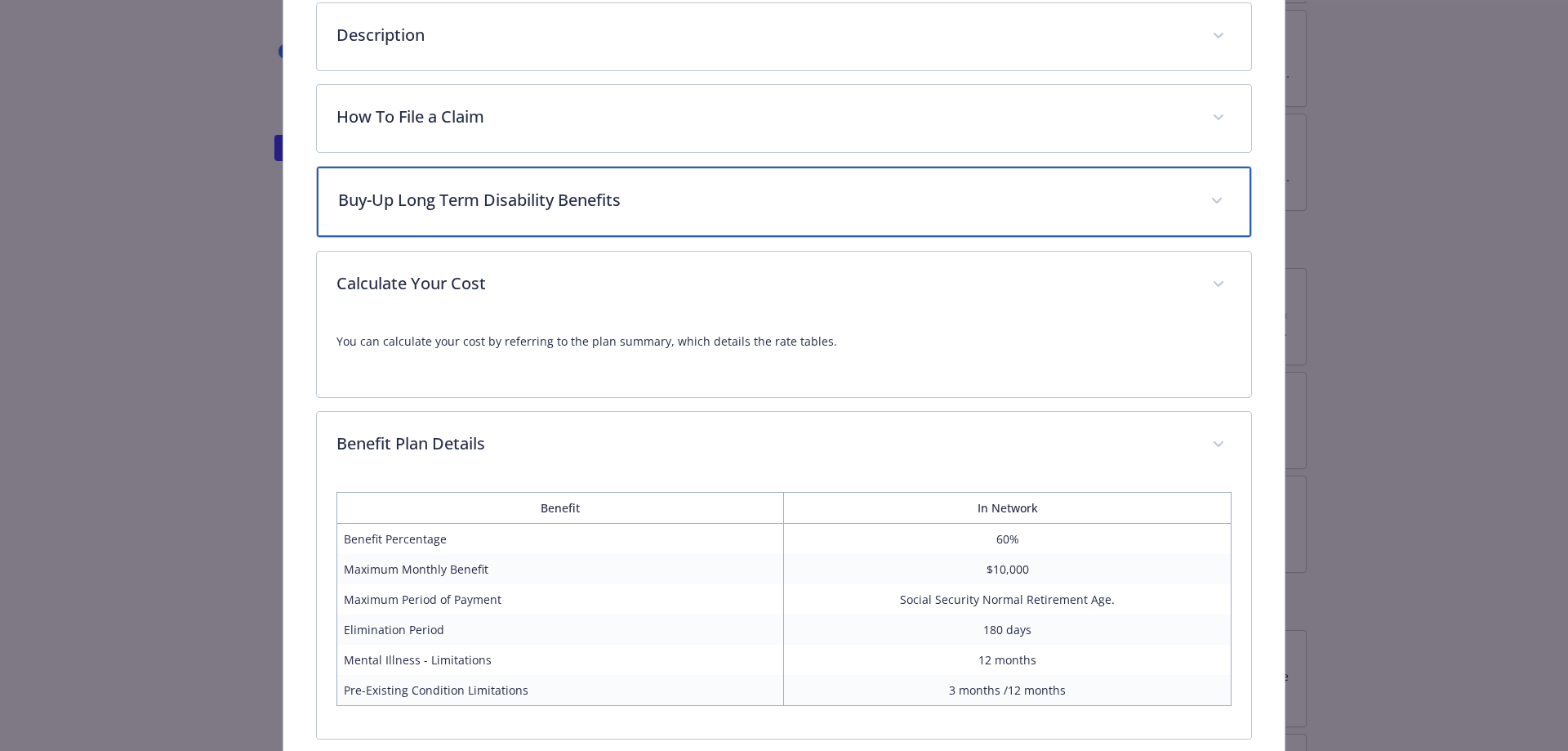
click at [540, 207] on p "Buy-Up Long Term Disability Benefits" at bounding box center [764, 199] width 853 height 24
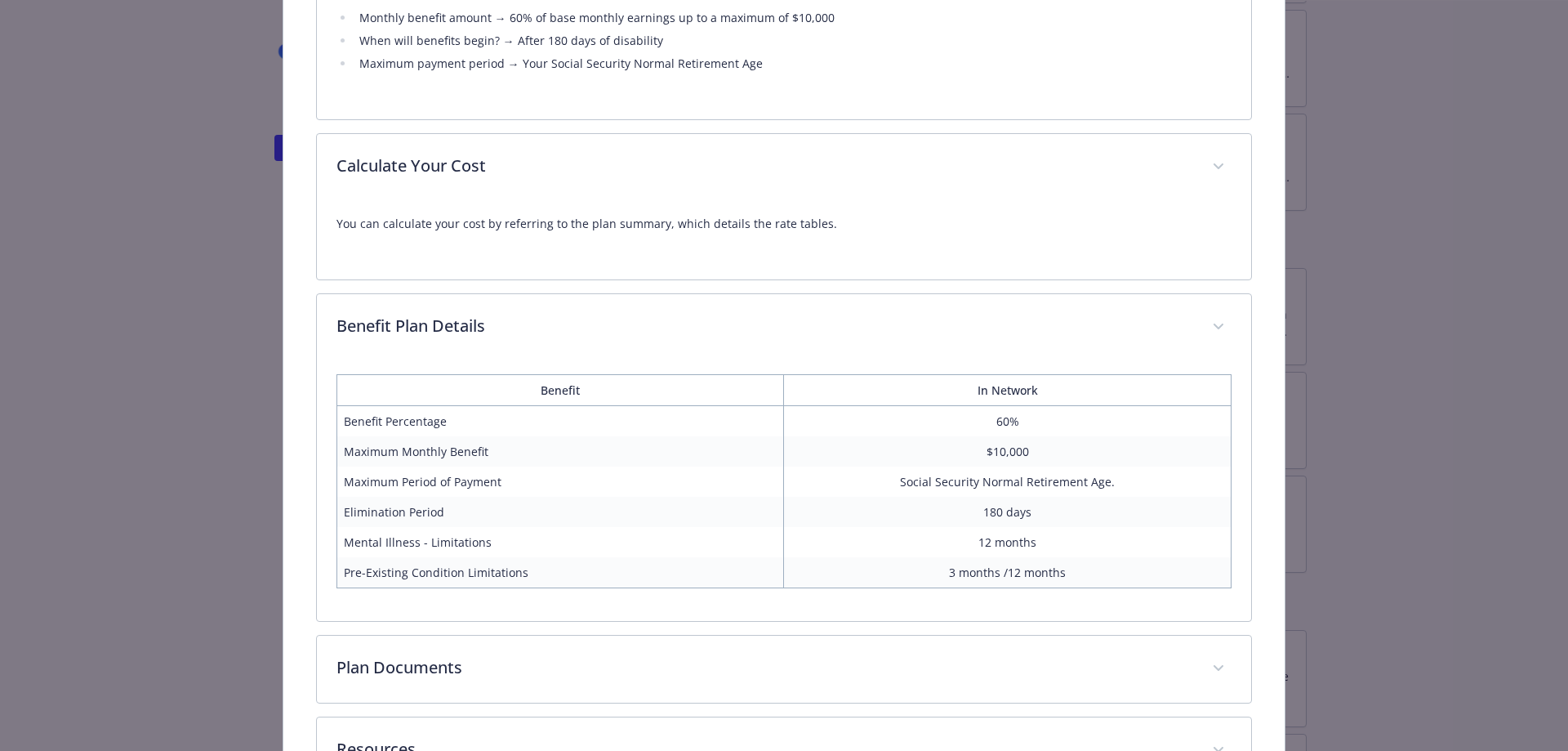
scroll to position [497, 0]
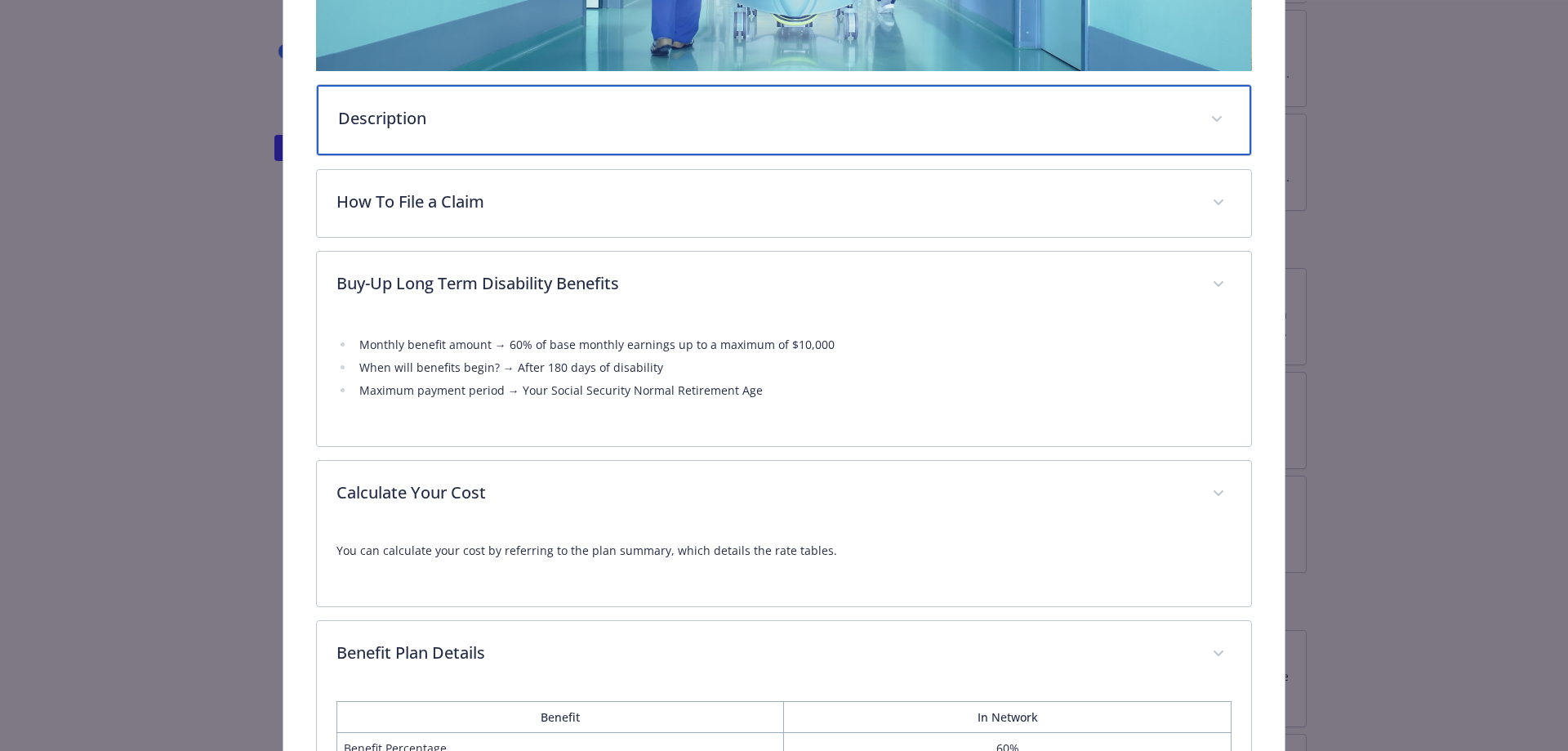
click at [481, 125] on p "Description" at bounding box center [764, 118] width 853 height 24
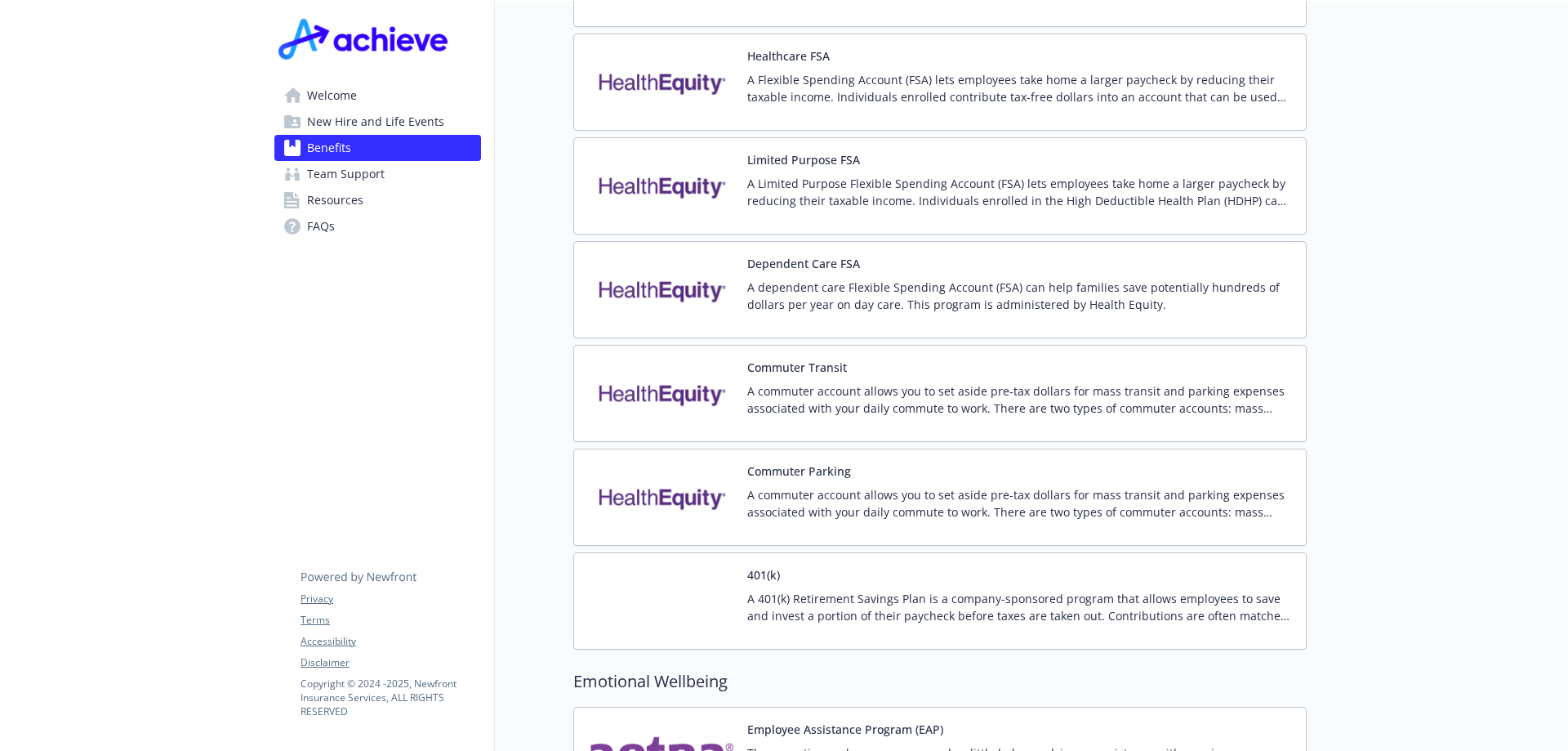
scroll to position [2604, 0]
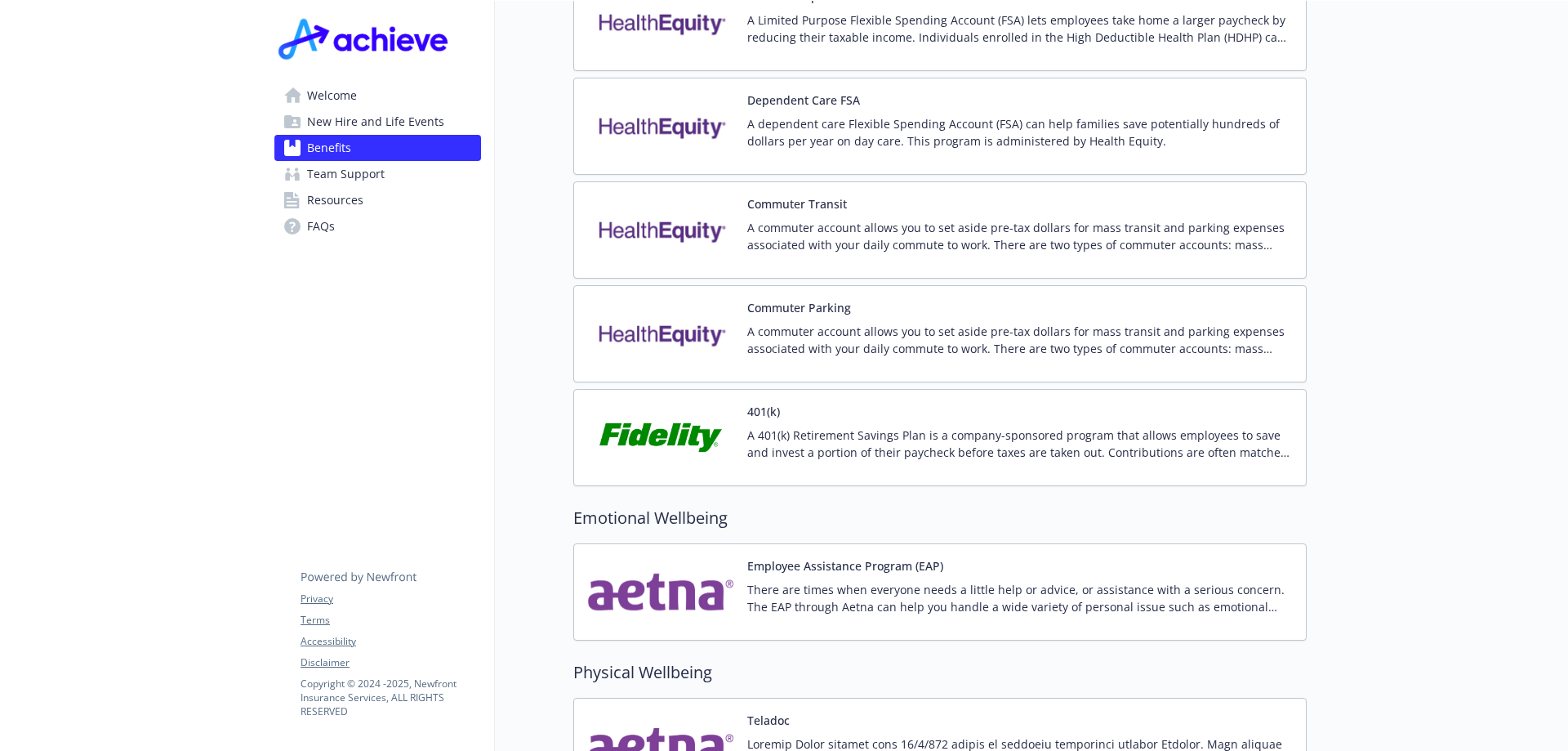
click at [907, 427] on p "A 401(k) Retirement Savings Plan is a company-sponsored program that allows emp…" at bounding box center [1019, 443] width 546 height 34
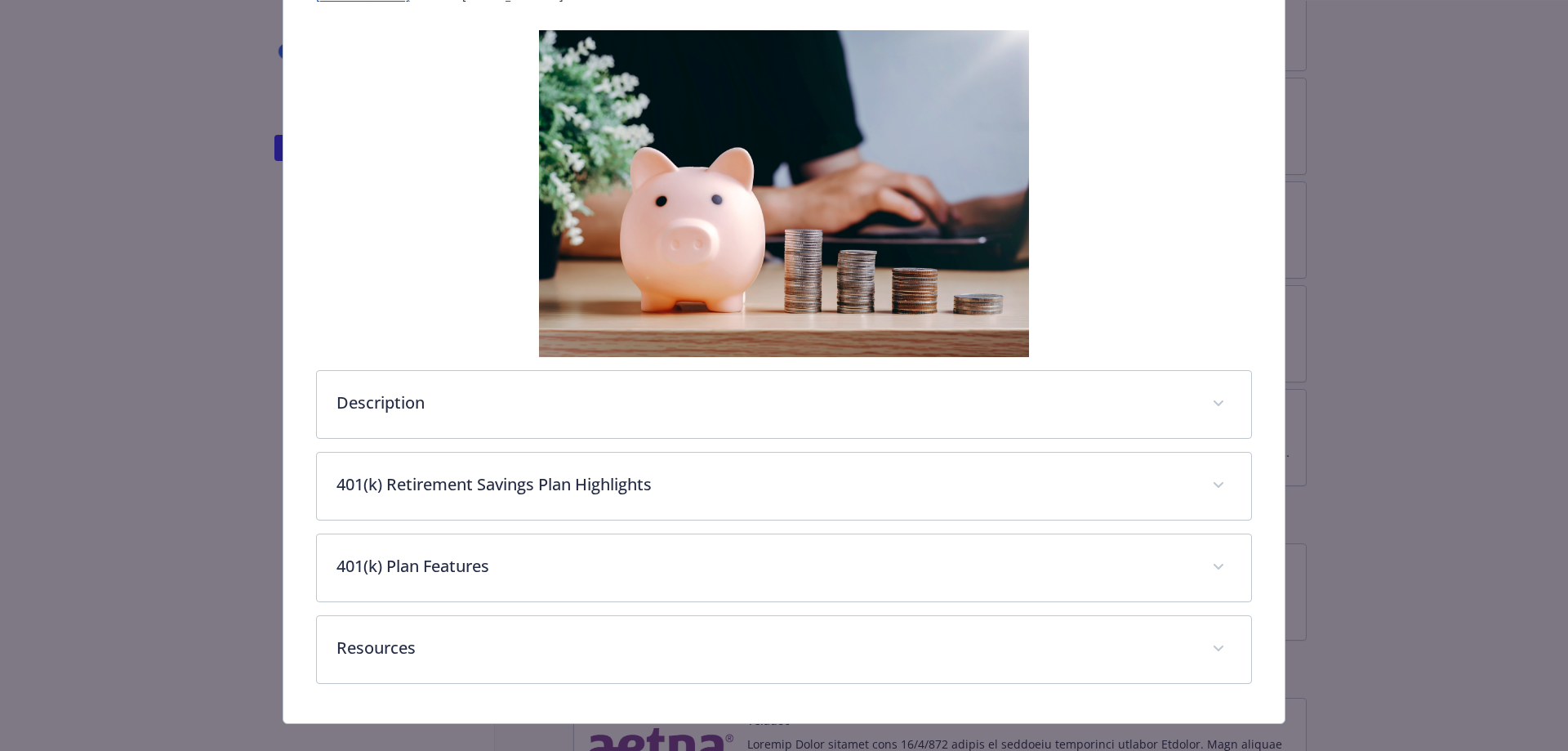
scroll to position [271, 0]
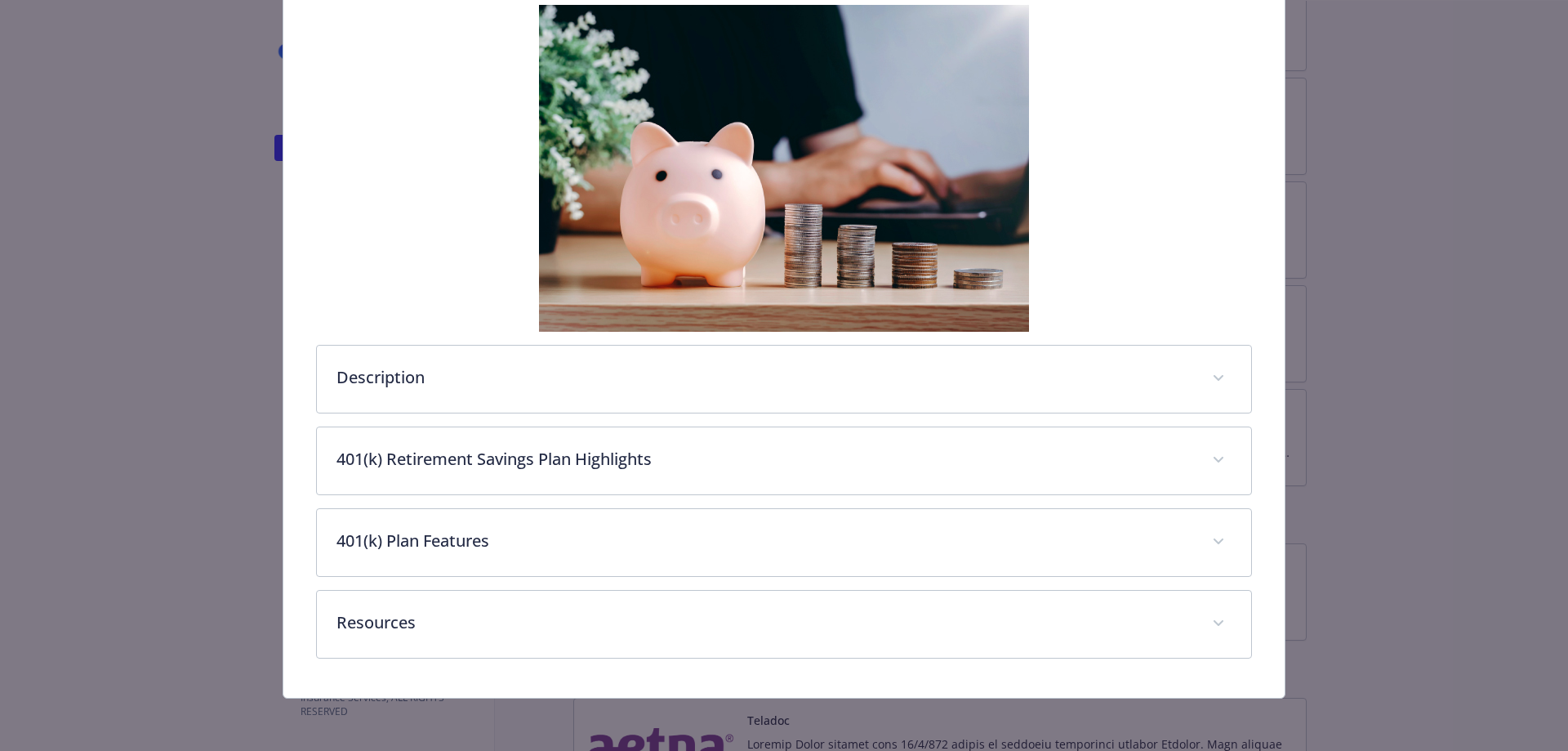
click at [539, 412] on div "Description A 401(k) Retirement Savings Plan is a company-sponsored program tha…" at bounding box center [785, 379] width 937 height 68
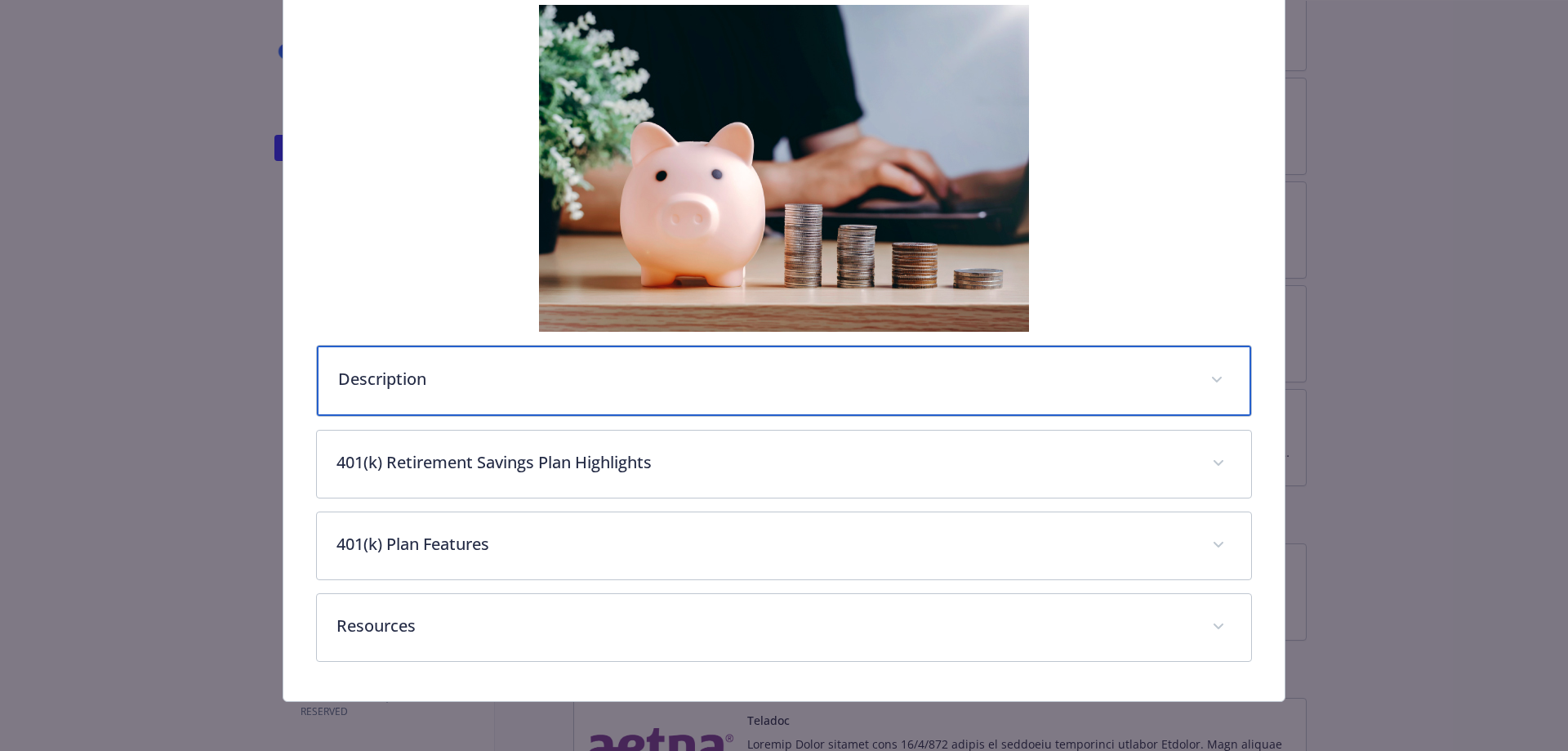
click at [535, 385] on p "Description" at bounding box center [764, 379] width 853 height 24
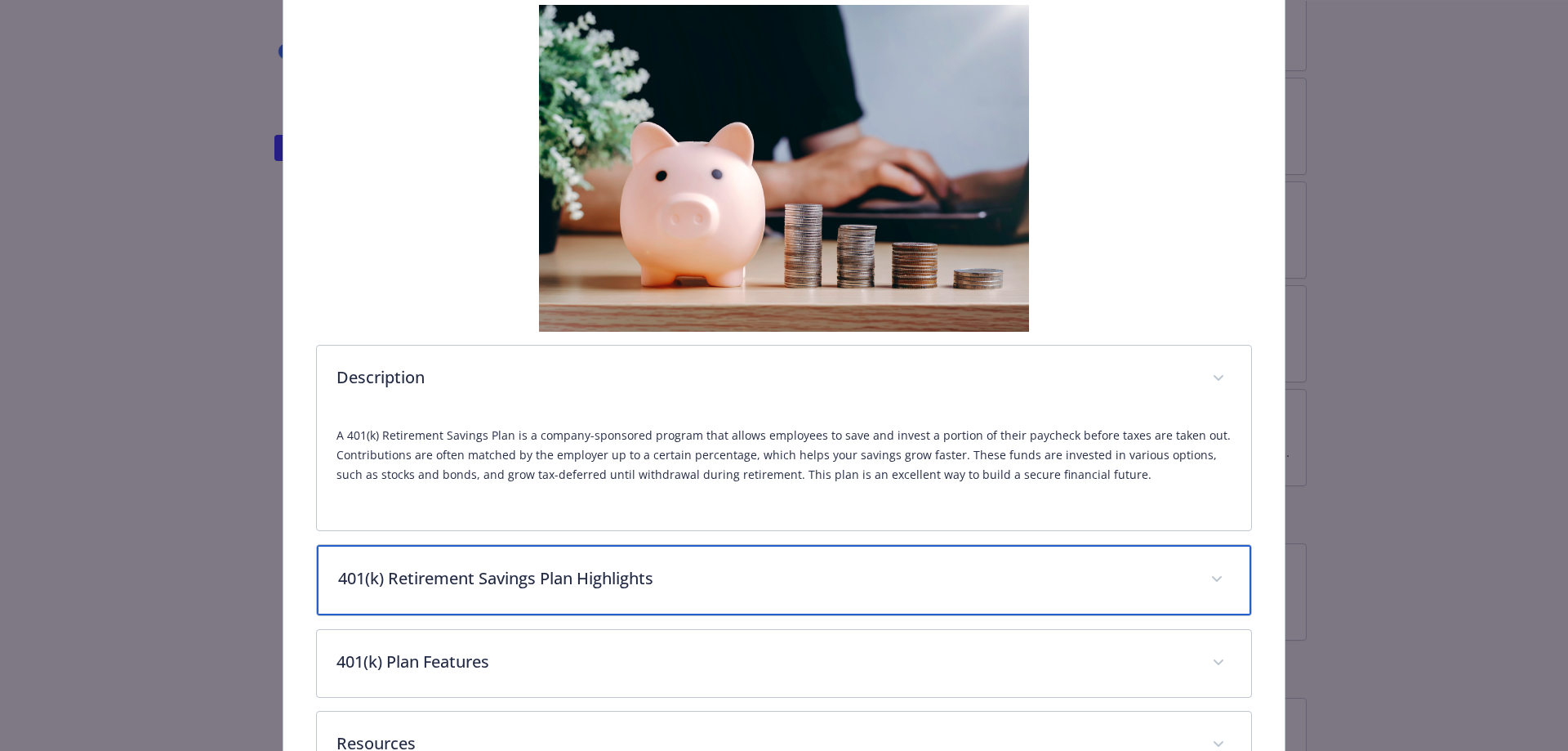
click at [647, 576] on p "401(k) Retirement Savings Plan Highlights" at bounding box center [764, 578] width 853 height 24
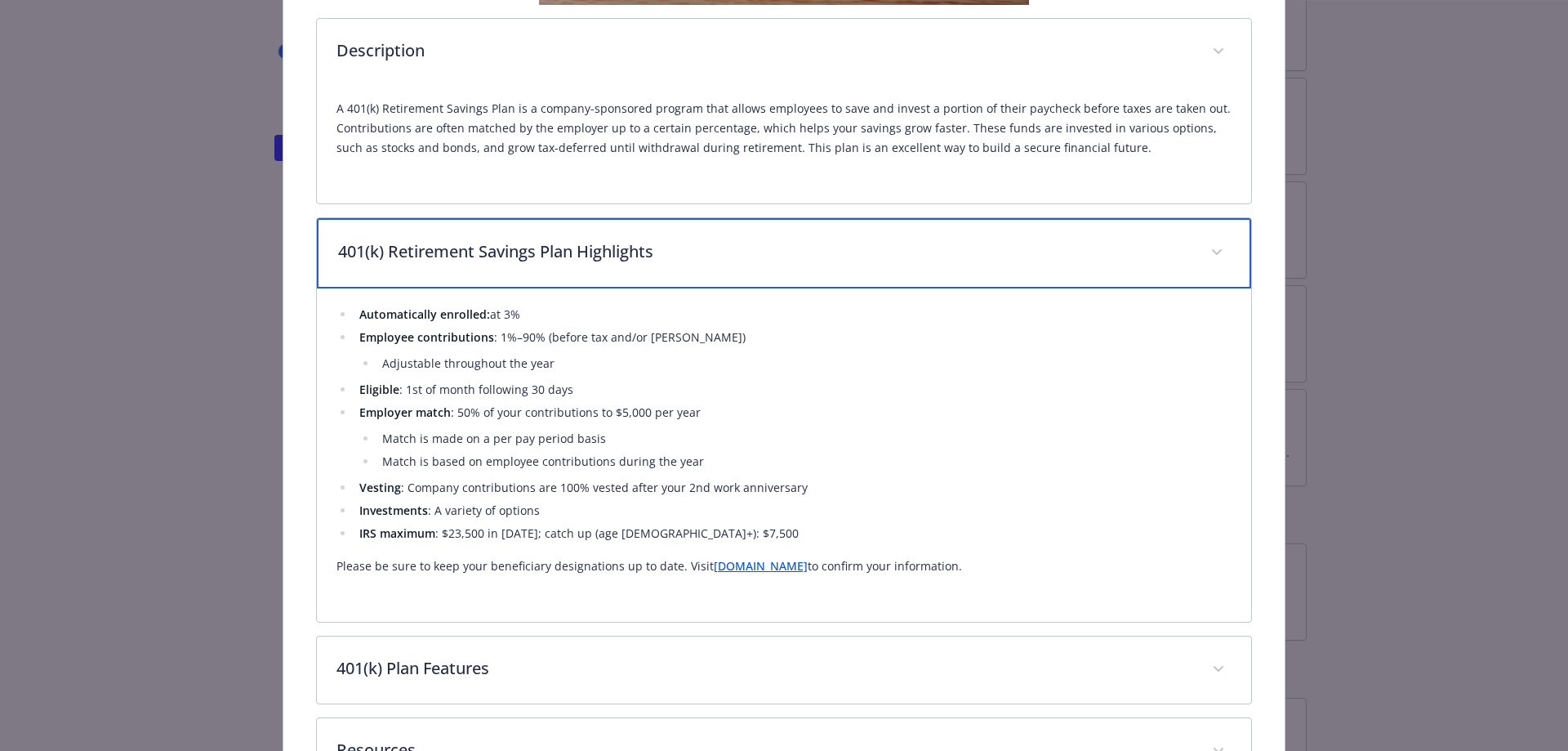
scroll to position [725, 0]
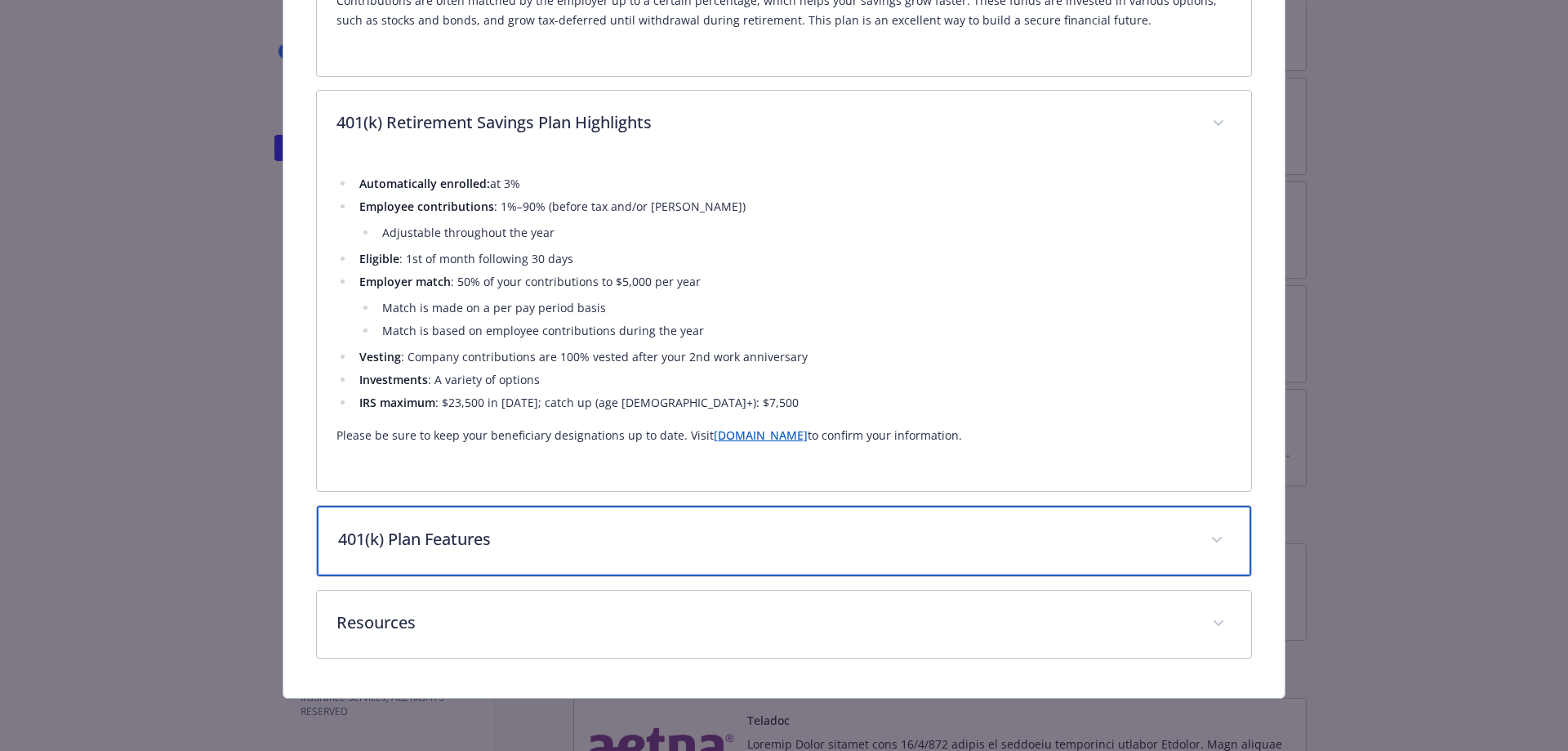
click at [551, 526] on div "401(k) Plan Features" at bounding box center [785, 541] width 935 height 70
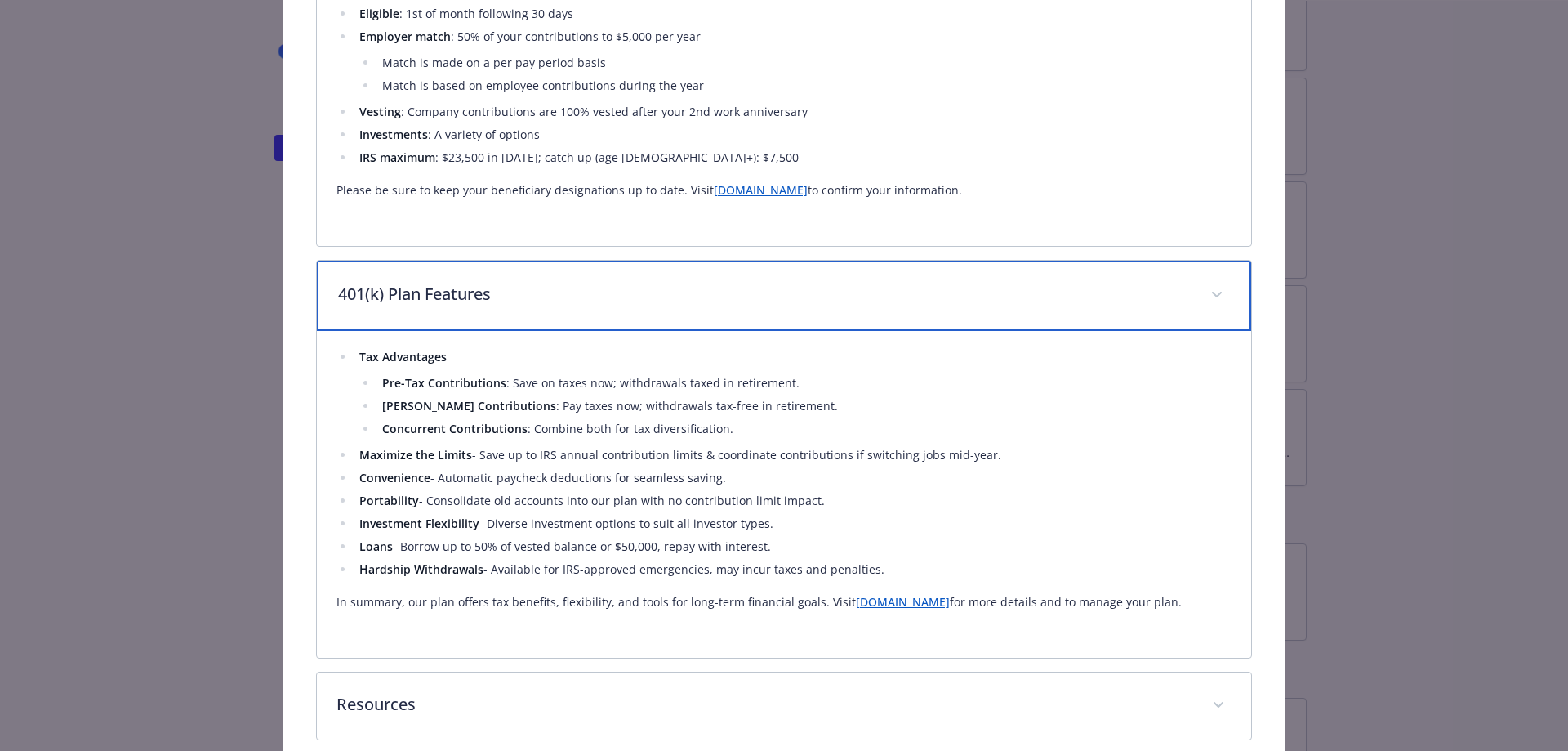
scroll to position [1052, 0]
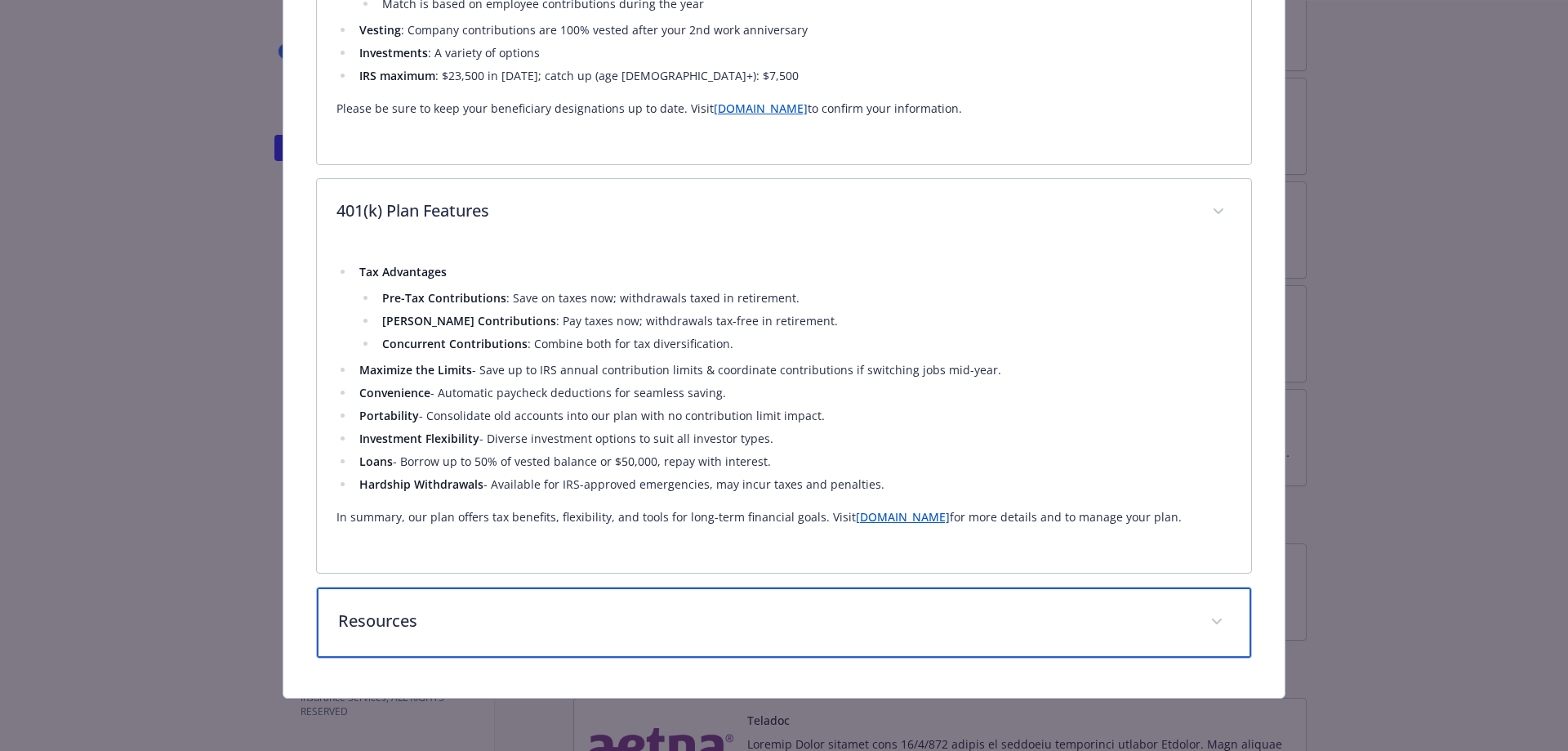
click at [413, 622] on p "Resources" at bounding box center [764, 620] width 853 height 24
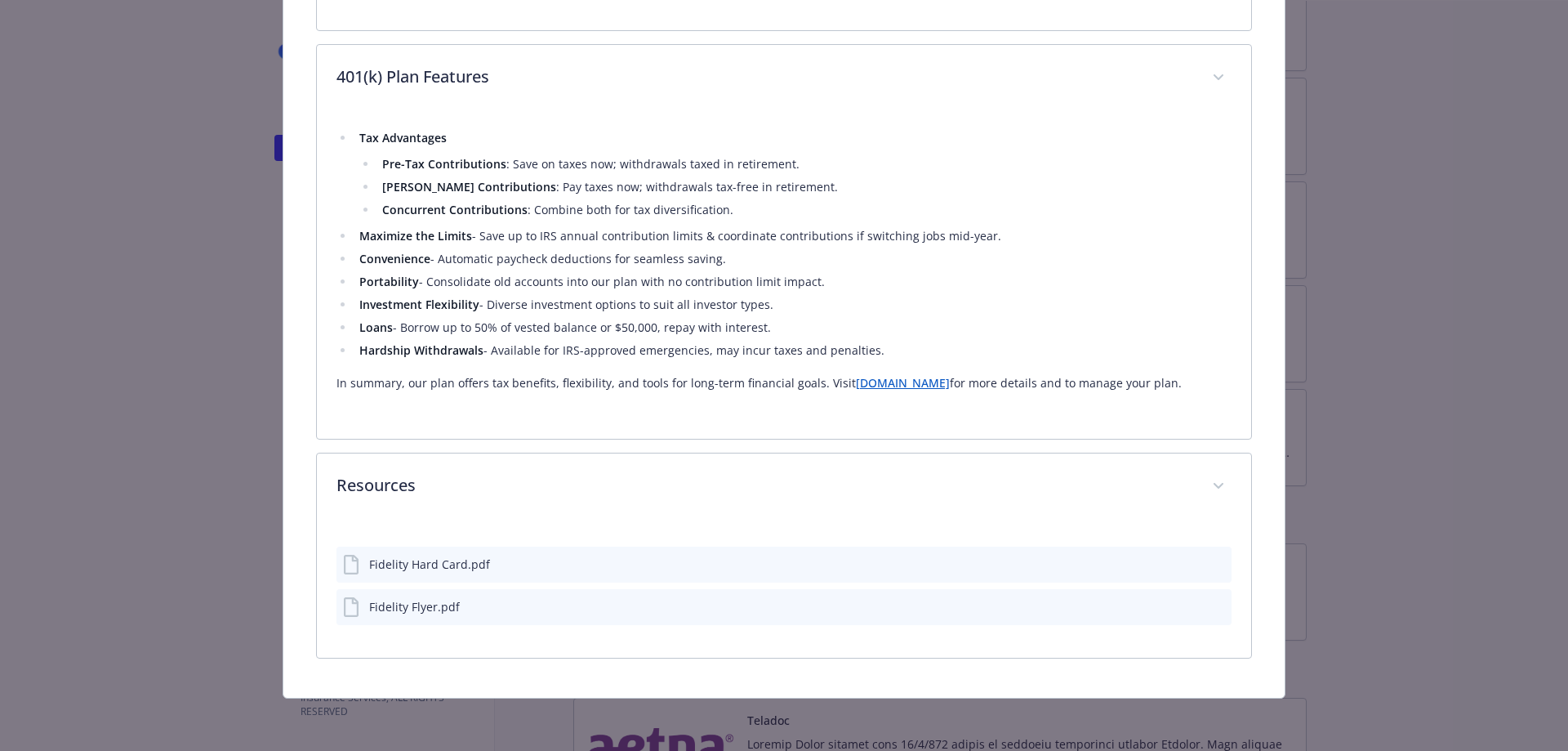
scroll to position [1186, 0]
click at [440, 607] on div "Fidelity Flyer.pdf" at bounding box center [414, 606] width 91 height 18
click at [1212, 609] on icon "preview file" at bounding box center [1216, 605] width 15 height 12
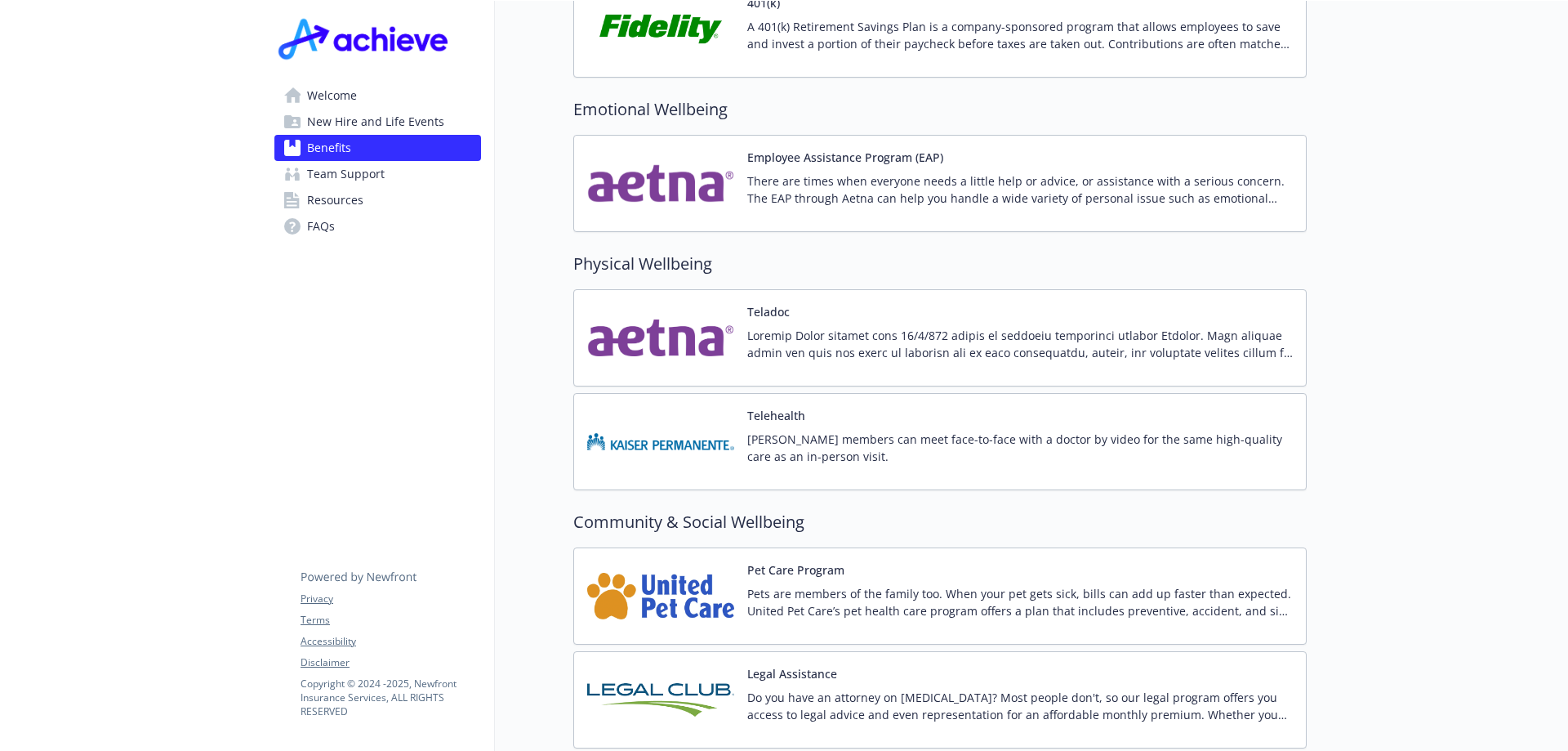
scroll to position [3094, 0]
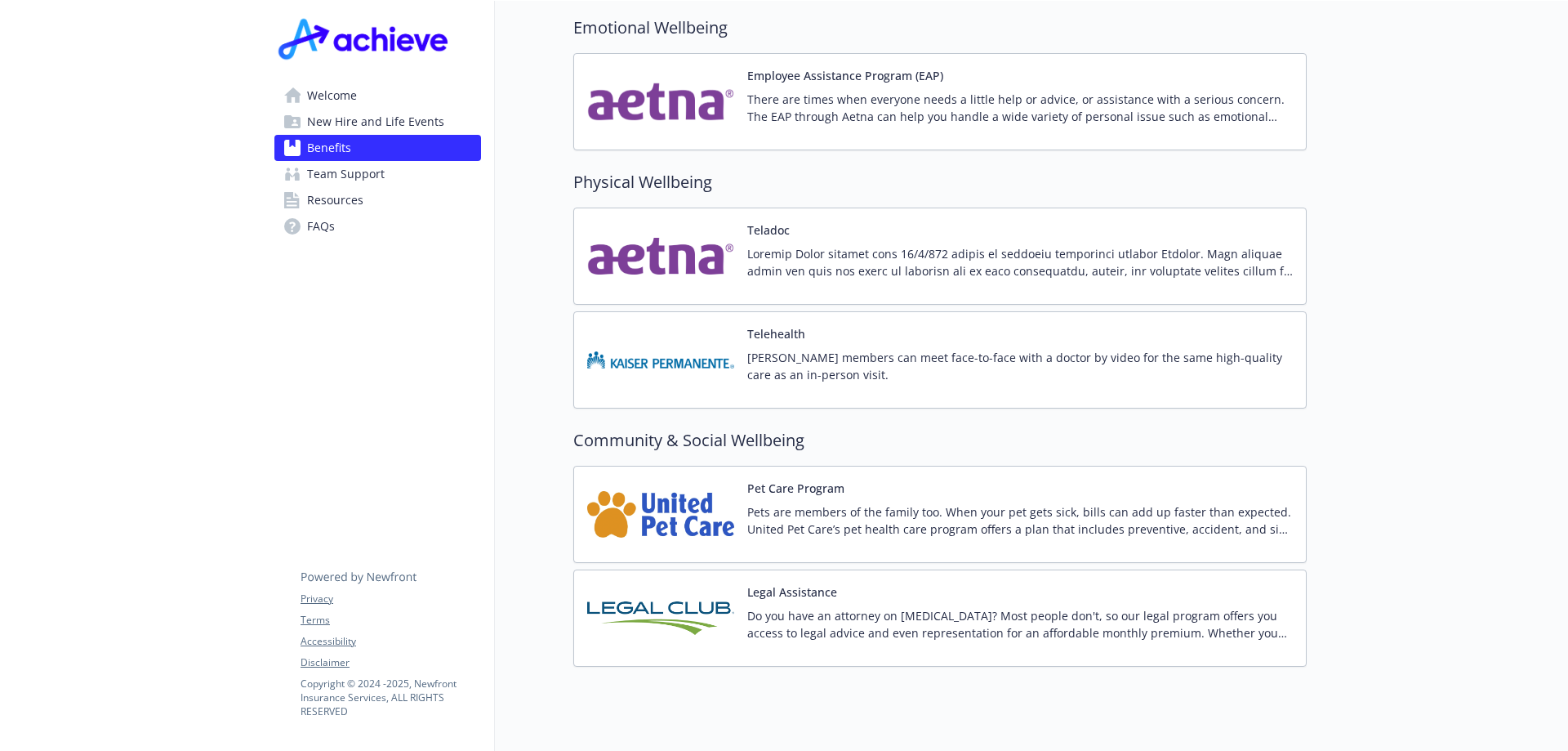
click at [830, 328] on div "Telehealth [PERSON_NAME] members can meet face-to-face with a doctor by video f…" at bounding box center [1019, 359] width 546 height 69
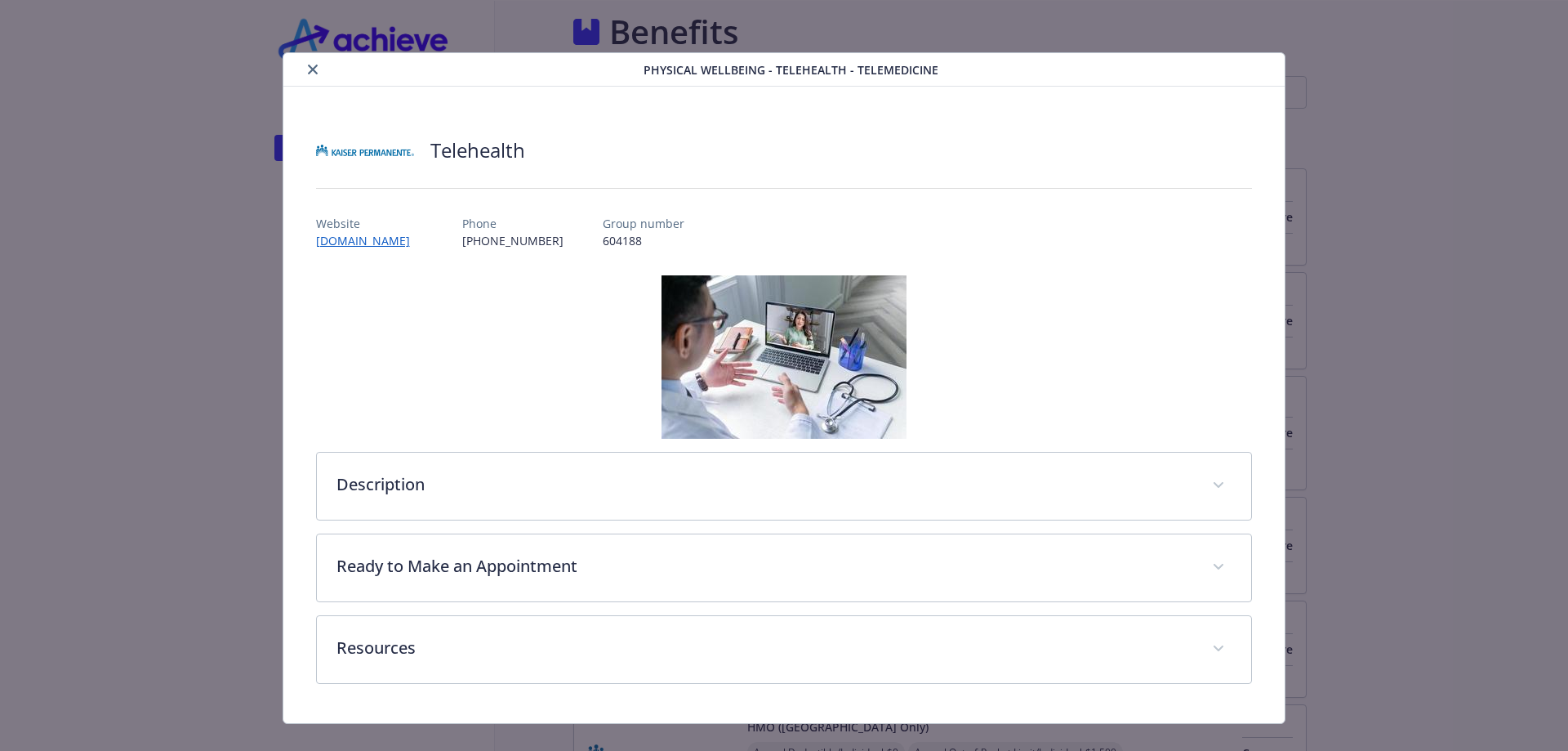
scroll to position [3094, 0]
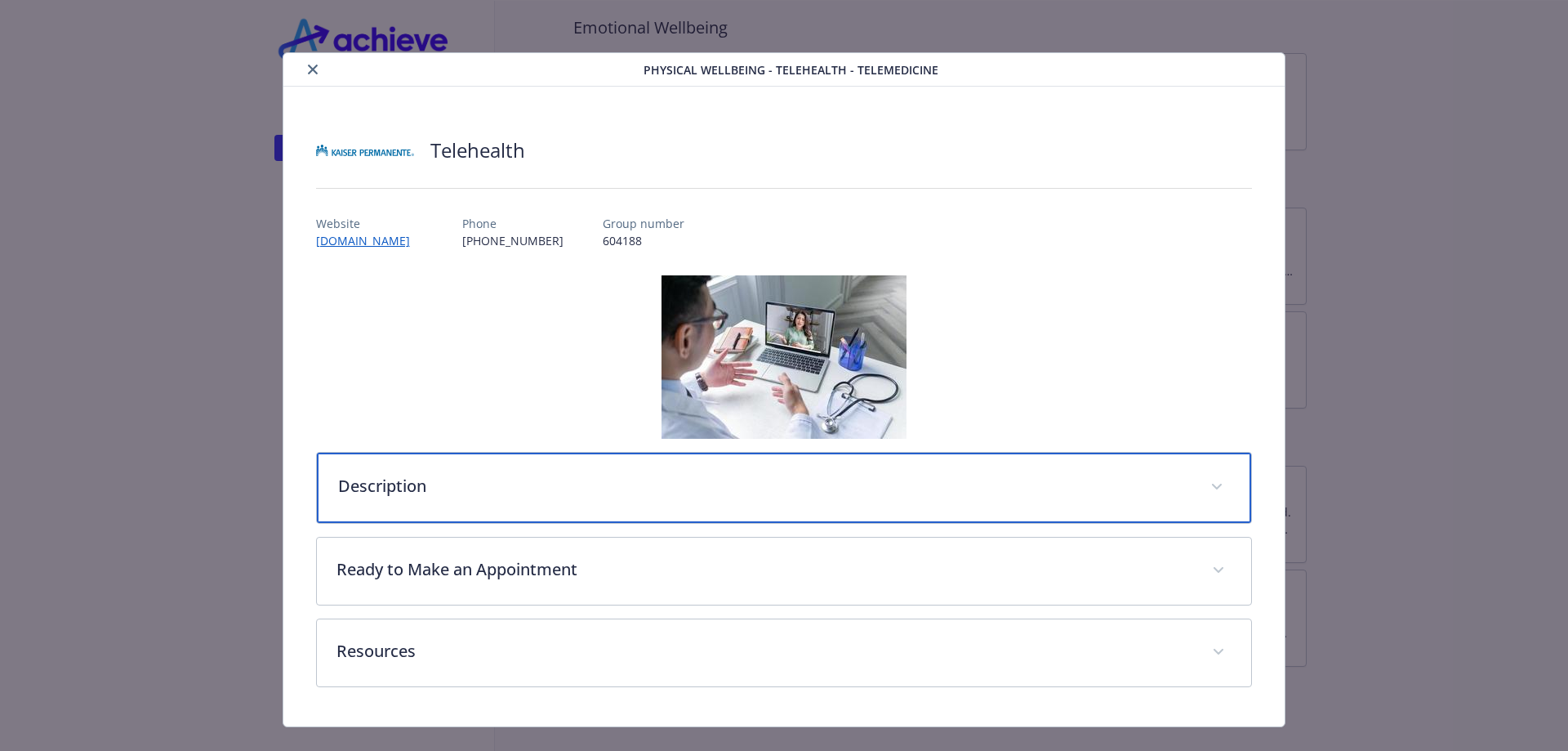
click at [427, 486] on p "Description" at bounding box center [764, 485] width 853 height 24
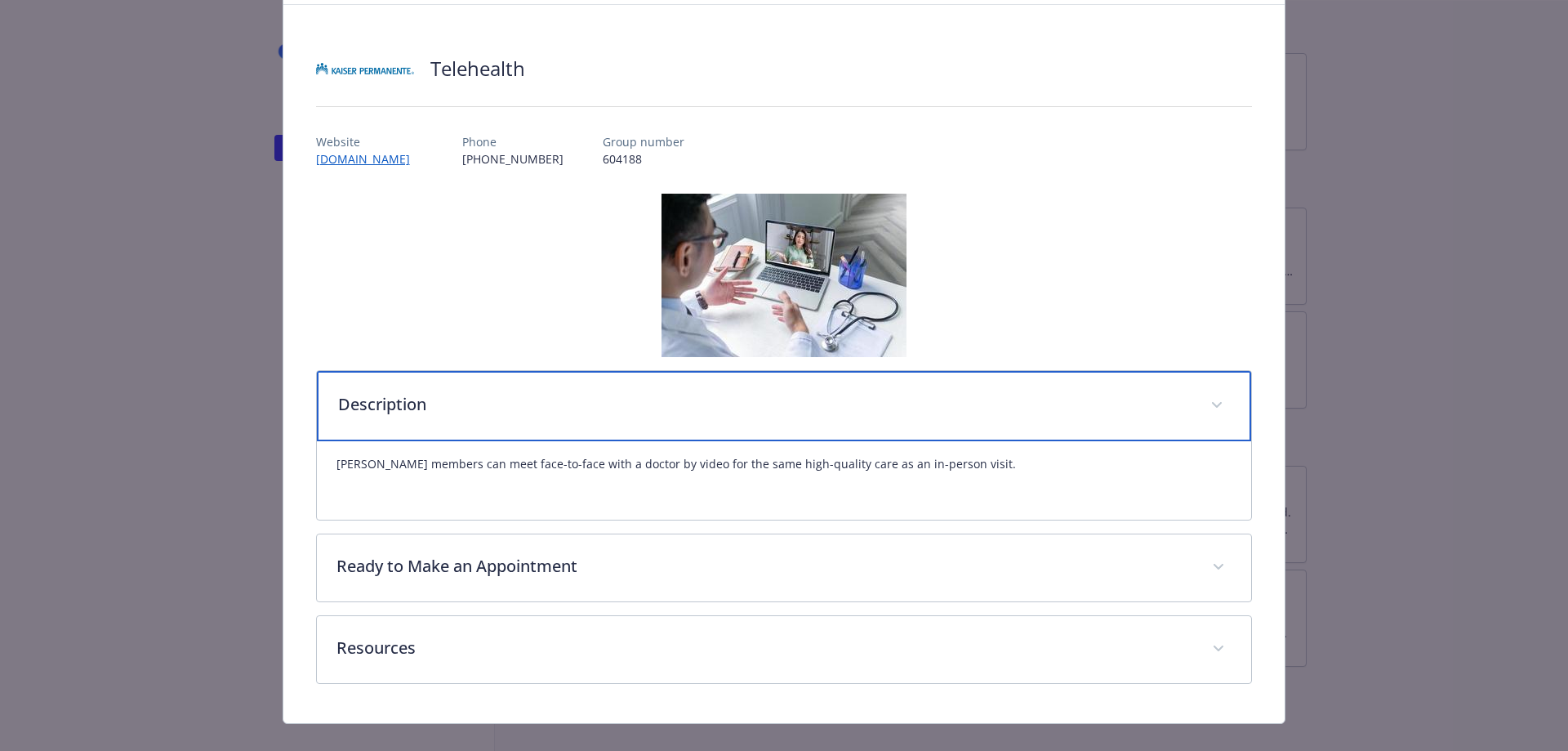
scroll to position [107, 0]
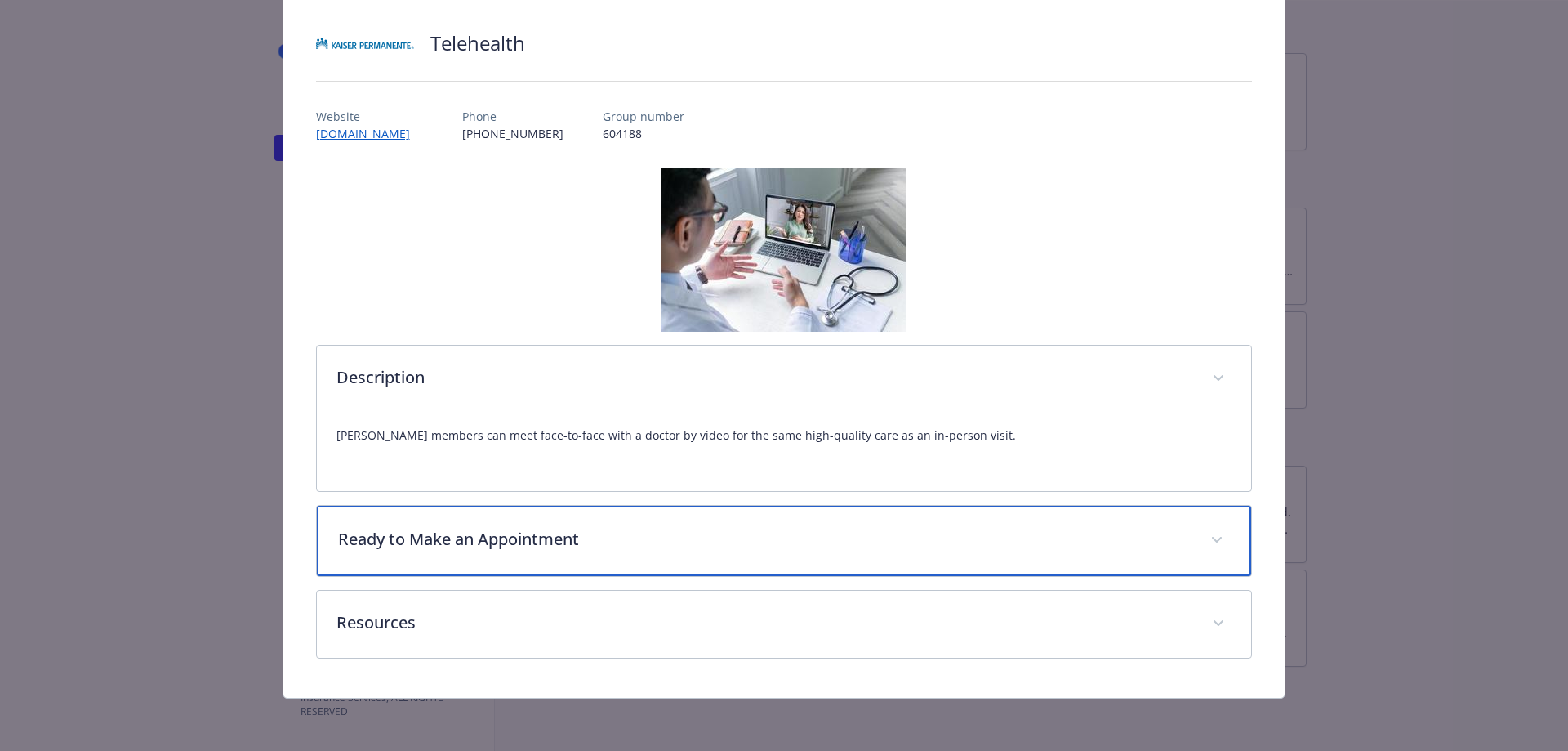
click at [516, 533] on p "Ready to Make an Appointment" at bounding box center [764, 539] width 853 height 24
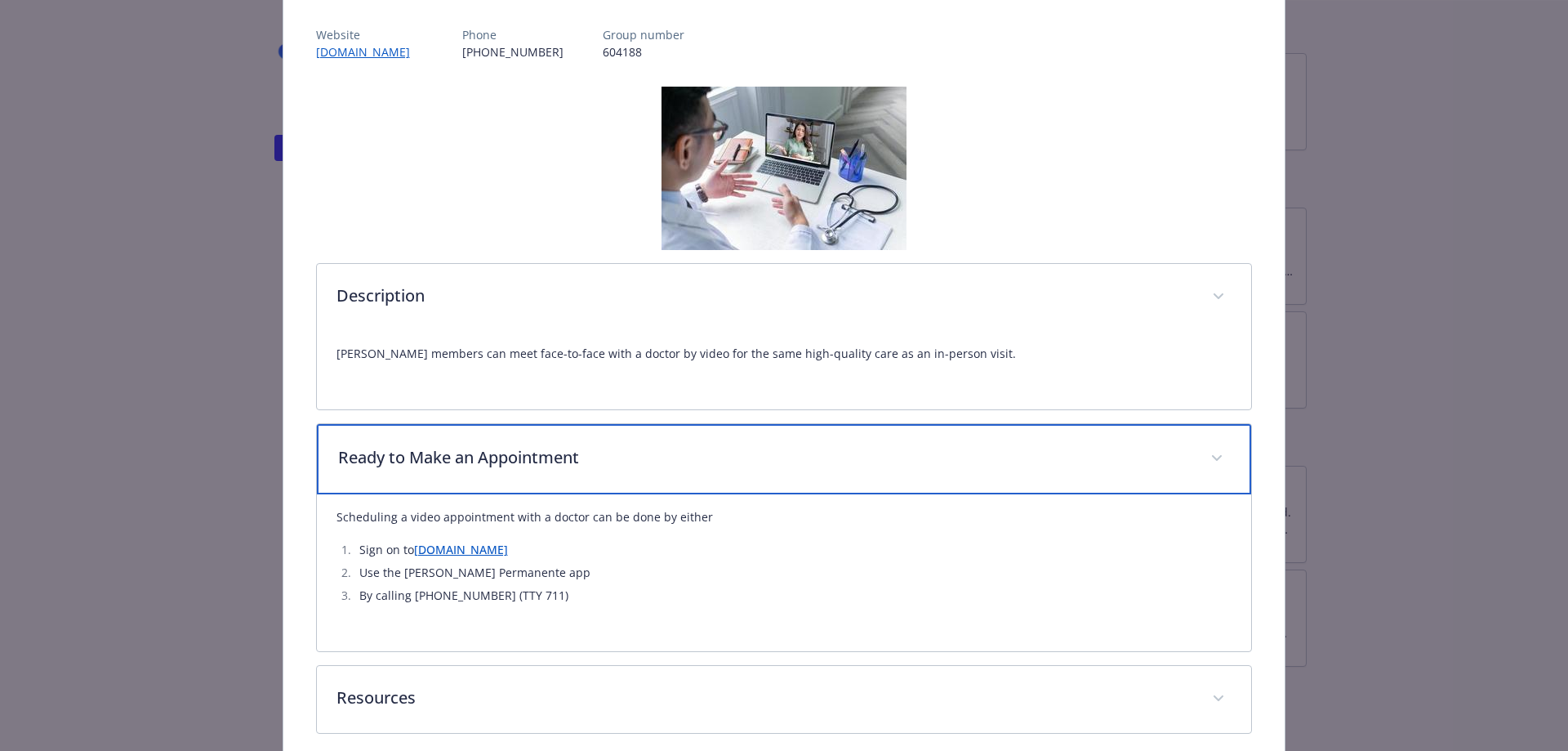
scroll to position [264, 0]
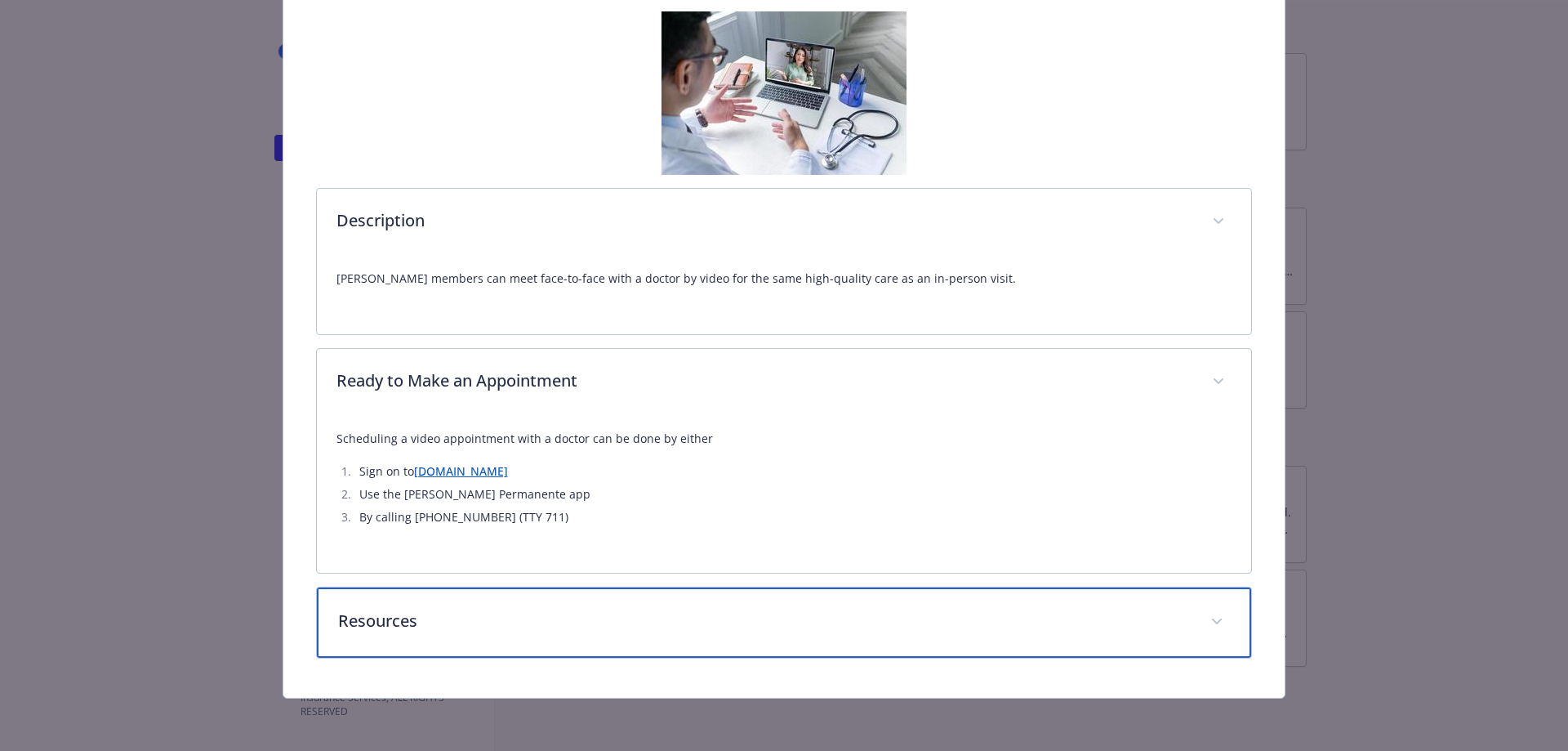
click at [442, 612] on p "Resources" at bounding box center [764, 620] width 853 height 24
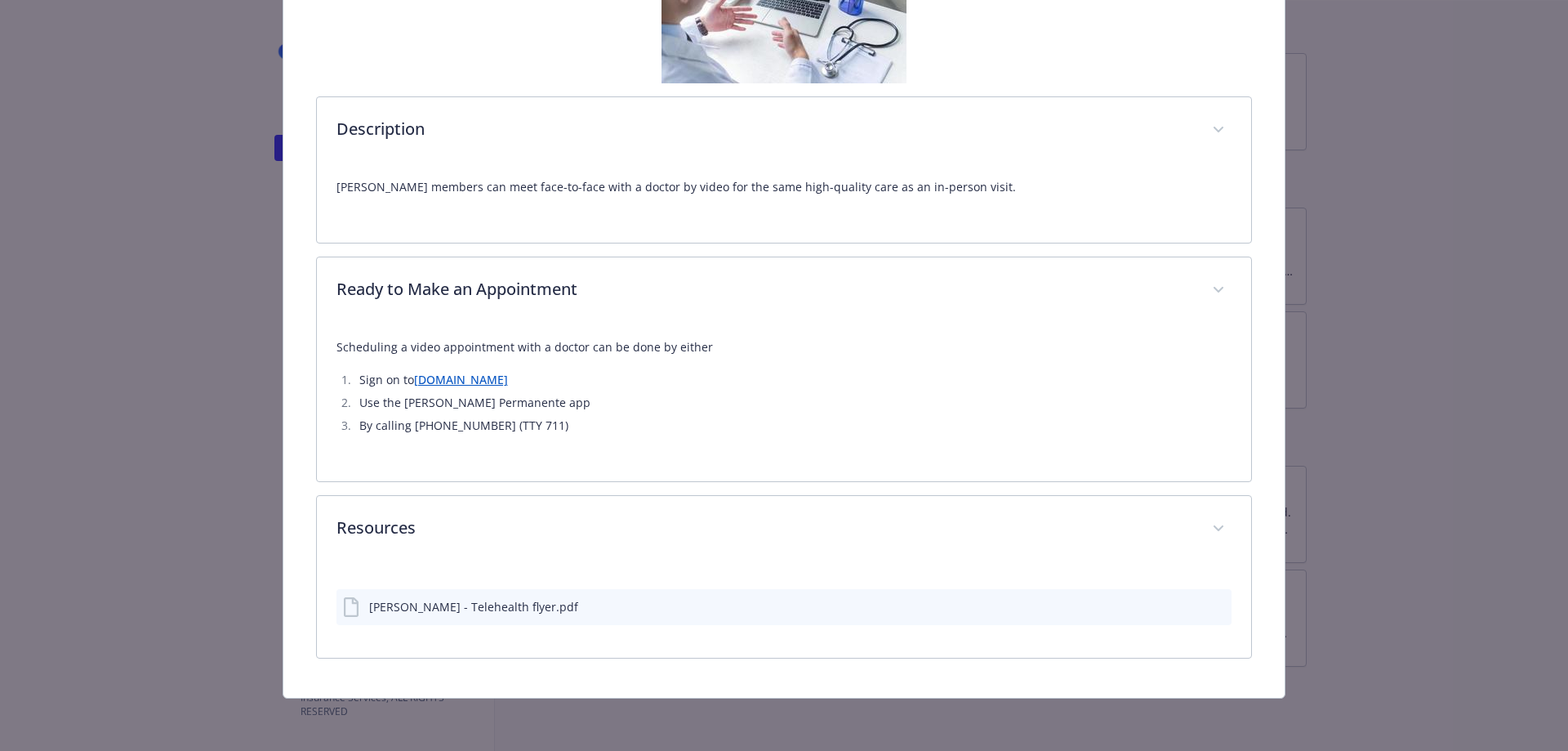
scroll to position [355, 0]
click at [426, 612] on div "[PERSON_NAME] - Telehealth flyer.pdf" at bounding box center [474, 606] width 209 height 18
click at [1209, 602] on icon "preview file" at bounding box center [1216, 605] width 15 height 12
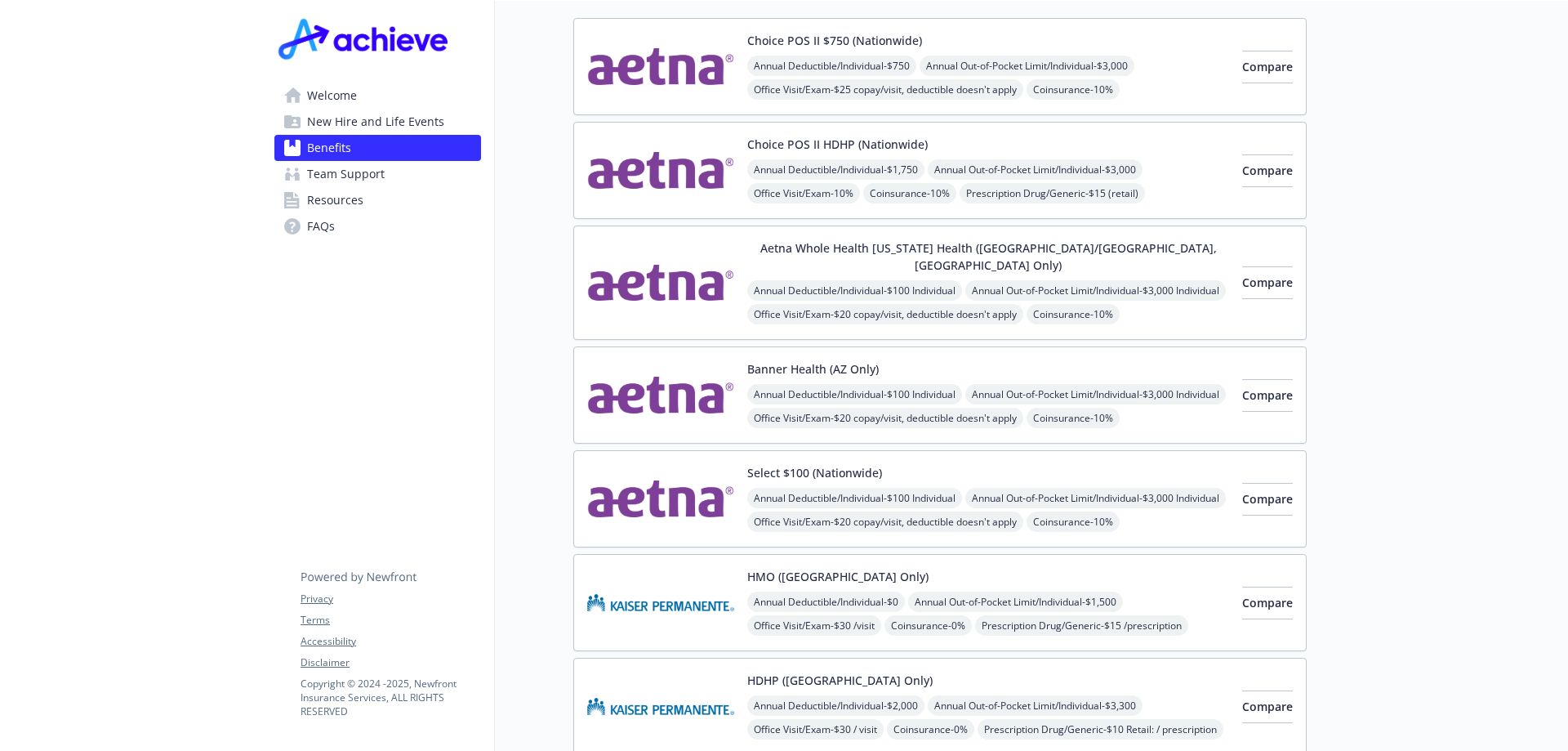
scroll to position [245, 0]
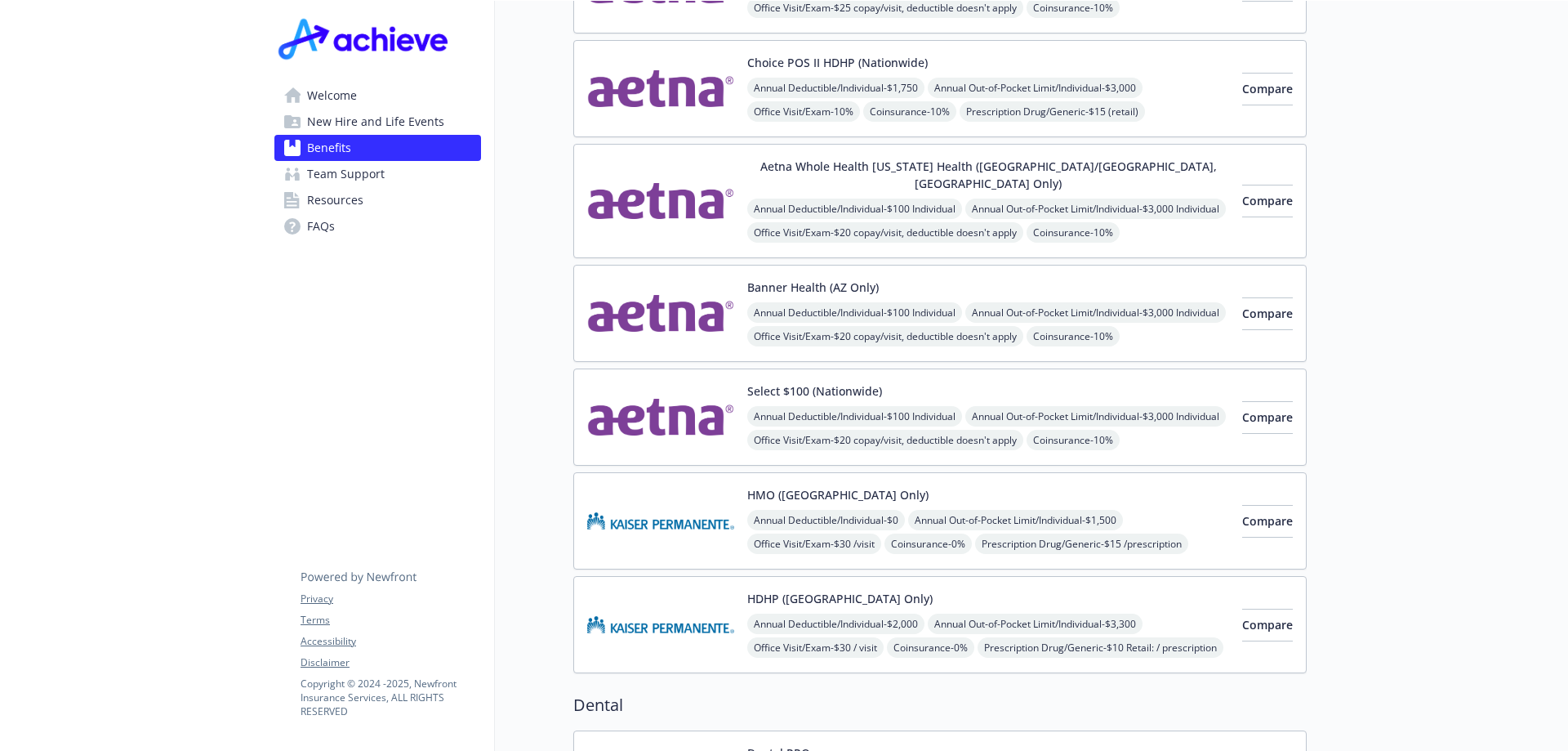
click at [667, 392] on img at bounding box center [660, 417] width 147 height 69
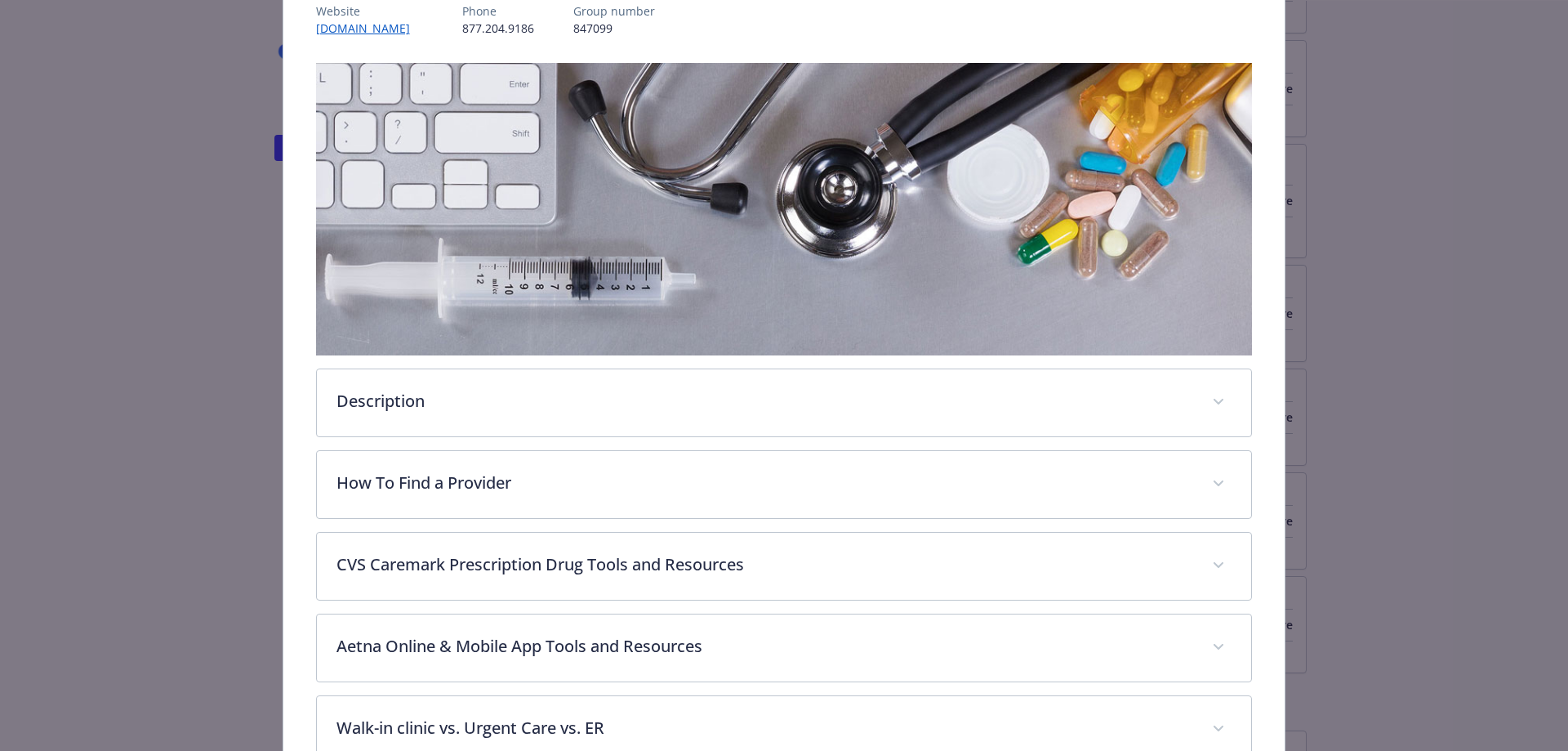
scroll to position [294, 0]
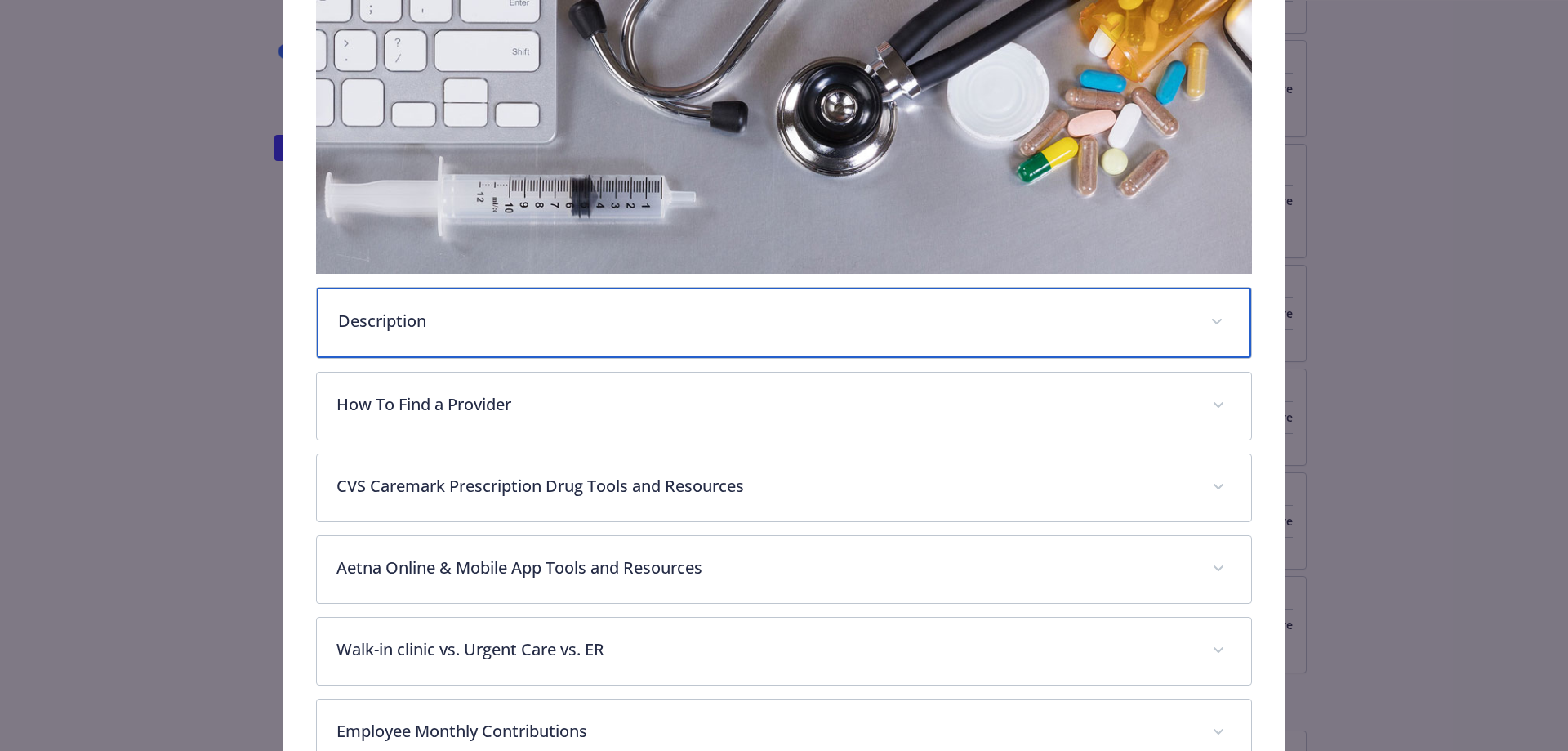
click at [603, 327] on p "Description" at bounding box center [764, 320] width 853 height 24
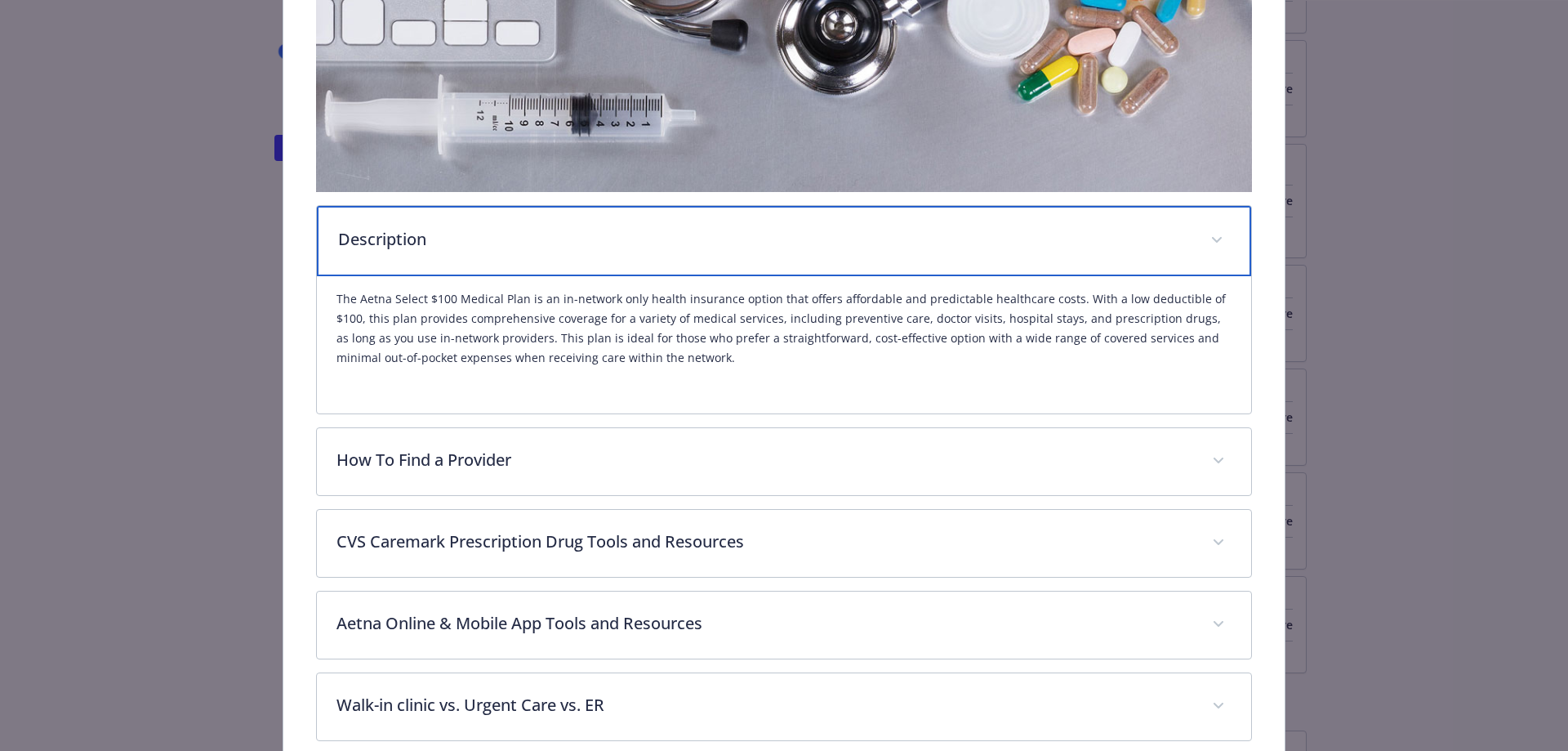
scroll to position [457, 0]
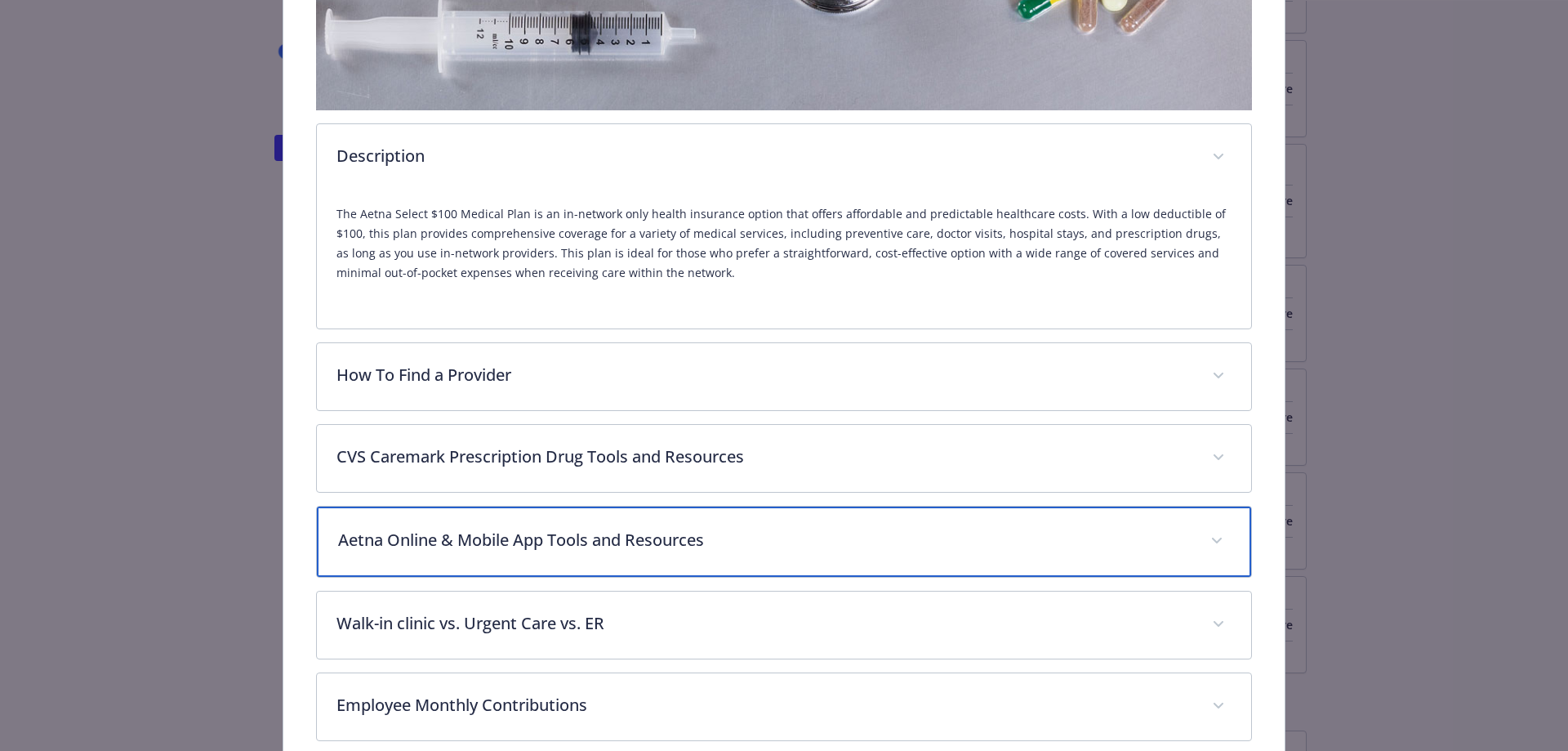
click at [622, 541] on p "Aetna Online & Mobile App Tools and Resources" at bounding box center [764, 539] width 853 height 24
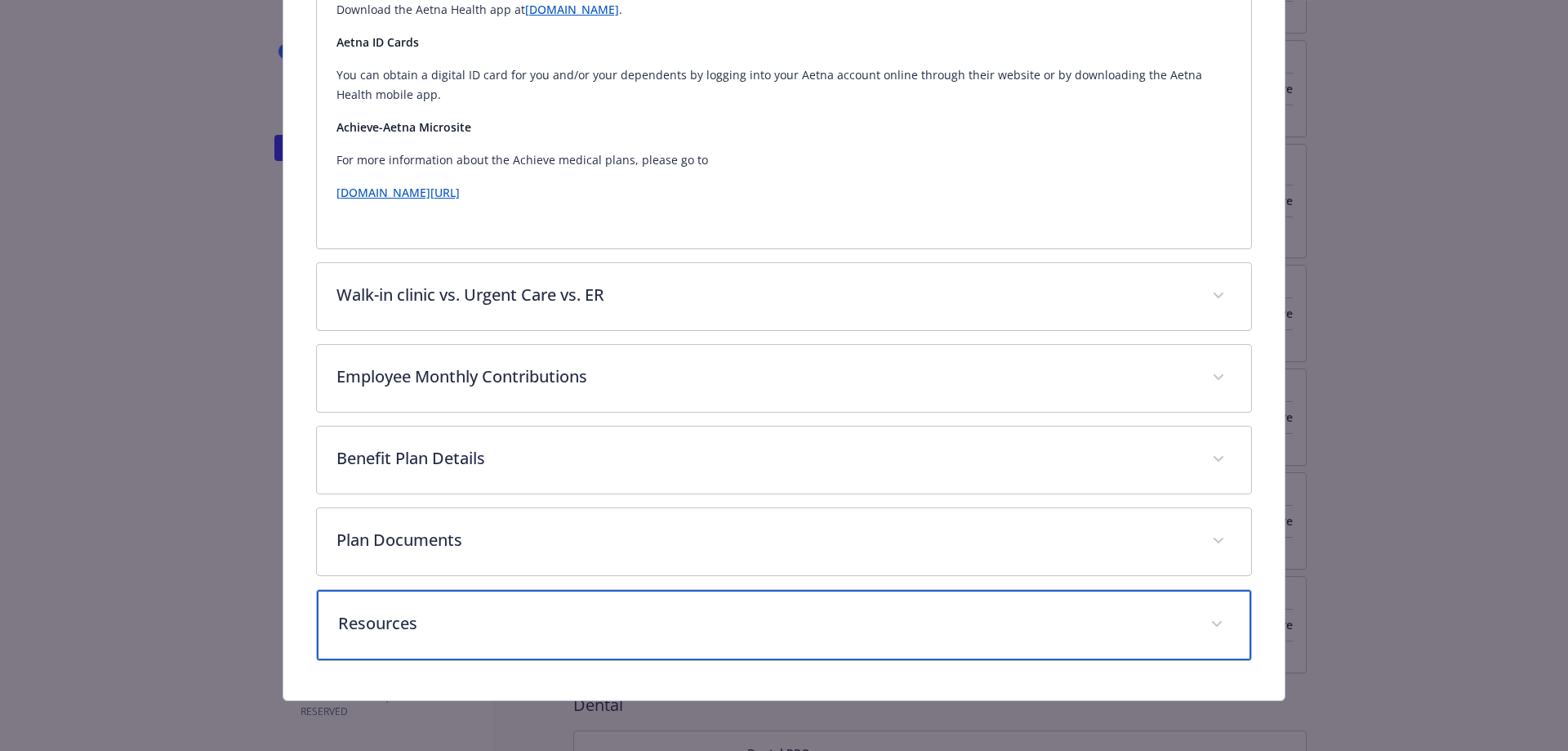
scroll to position [1178, 0]
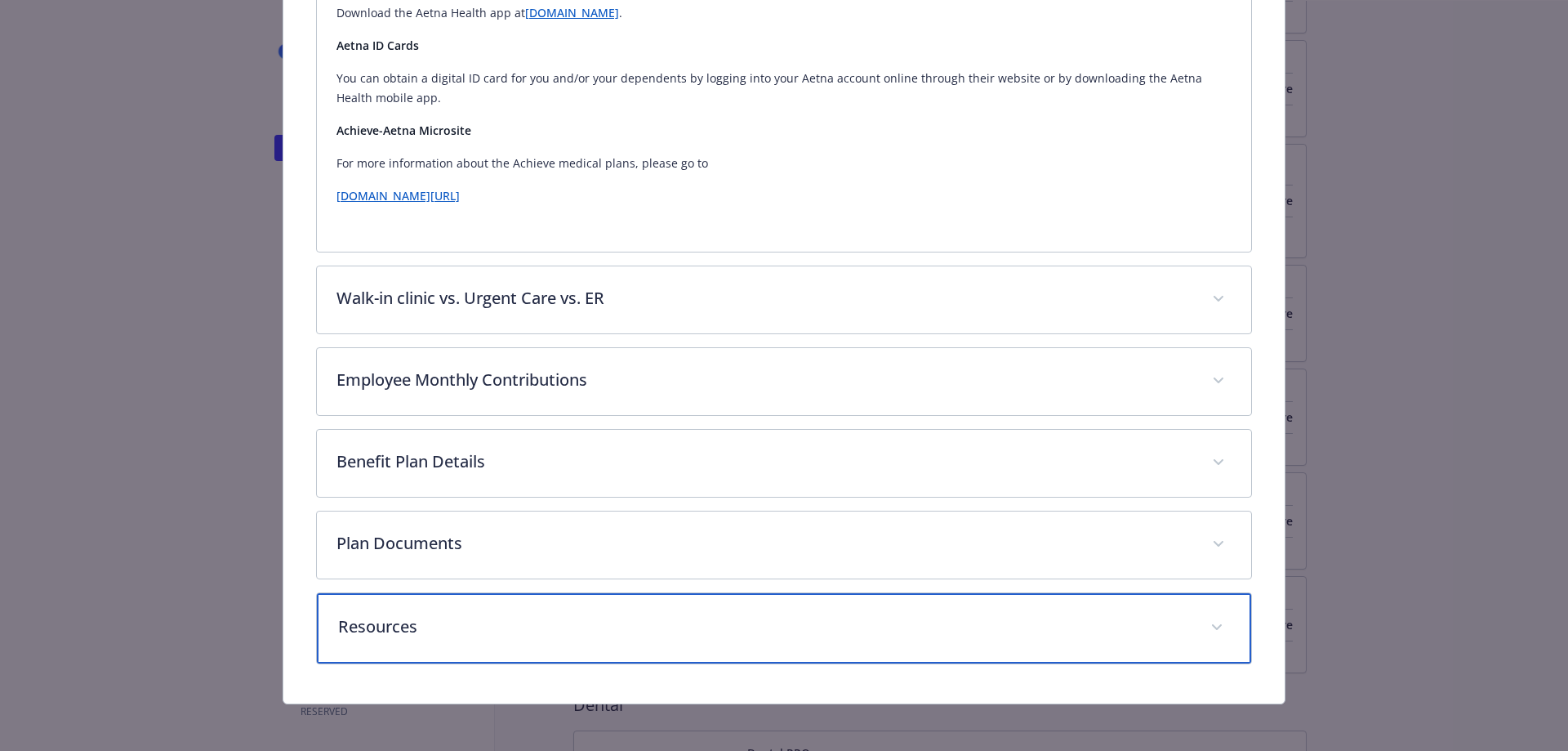
click at [401, 624] on p "Resources" at bounding box center [764, 626] width 853 height 24
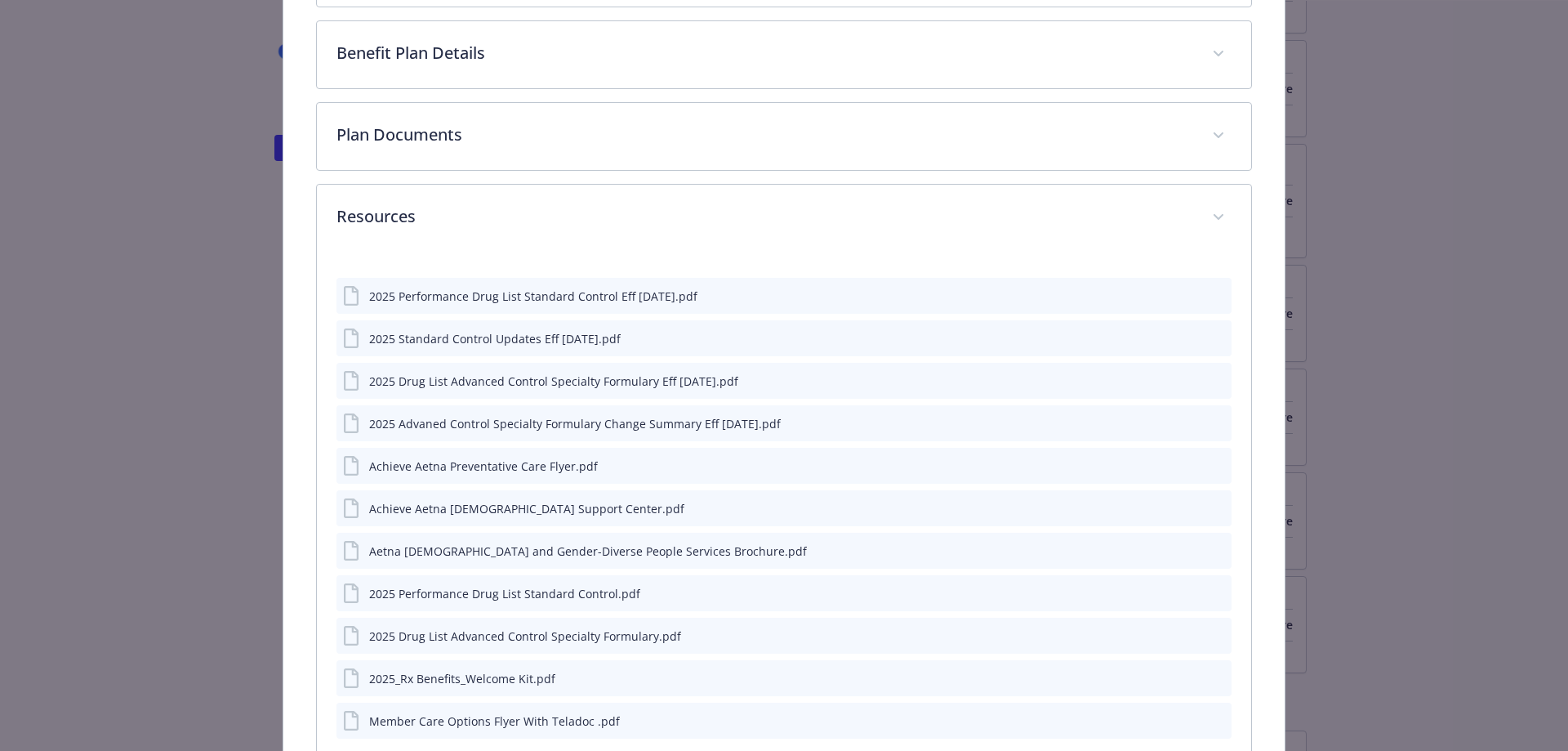
scroll to position [1697, 0]
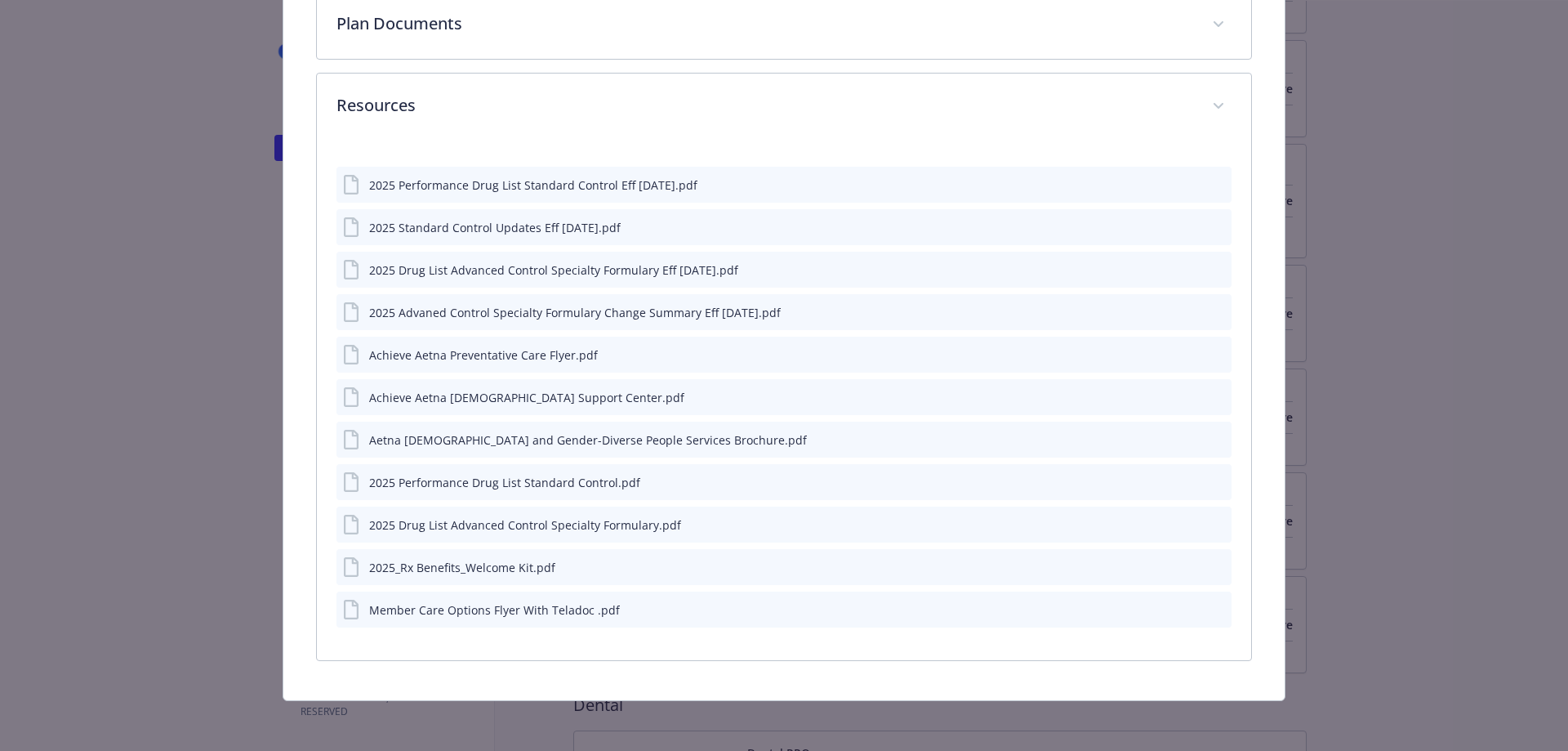
drag, startPoint x: 356, startPoint y: 617, endPoint x: 377, endPoint y: 607, distance: 23.3
click at [358, 617] on div "Member Care Options Flyer With Teladoc .pdf" at bounding box center [785, 609] width 896 height 36
click at [1209, 603] on icon "preview file" at bounding box center [1216, 608] width 15 height 12
